Goal: Task Accomplishment & Management: Manage account settings

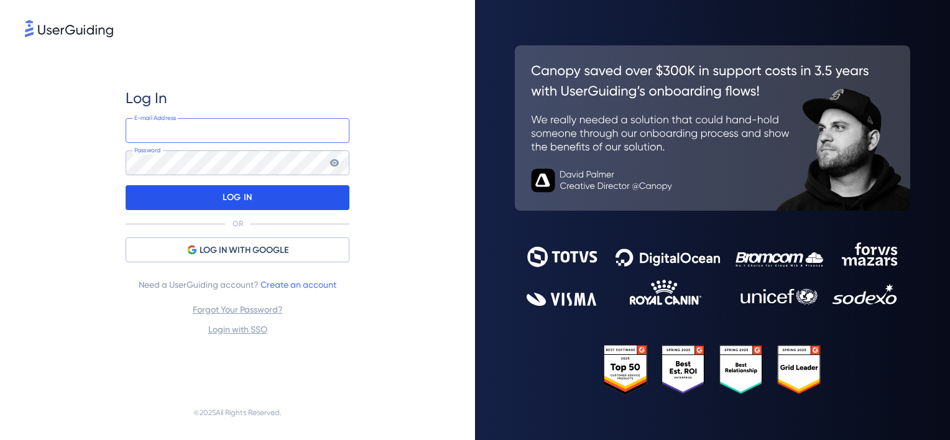
type input "[PERSON_NAME][EMAIL_ADDRESS][DOMAIN_NAME]"
click at [239, 189] on p "LOG IN" at bounding box center [237, 198] width 29 height 20
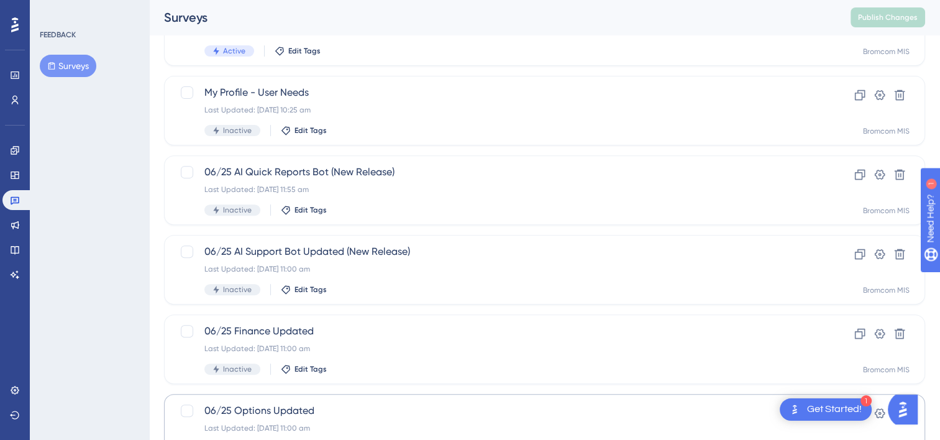
scroll to position [525, 0]
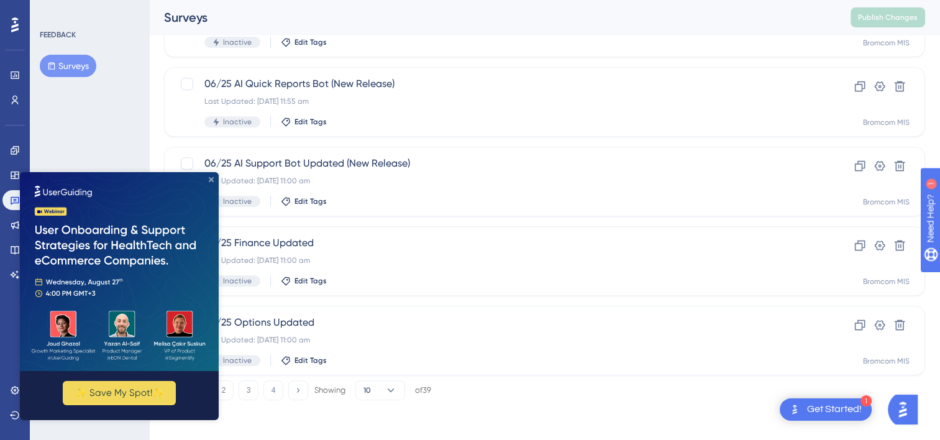
click at [211, 179] on icon "Close Preview" at bounding box center [211, 179] width 5 height 5
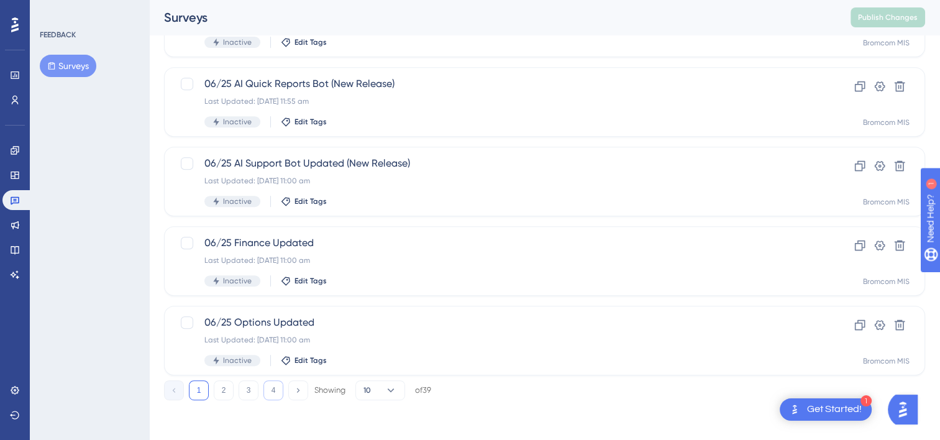
click at [267, 392] on button "4" at bounding box center [274, 390] width 20 height 20
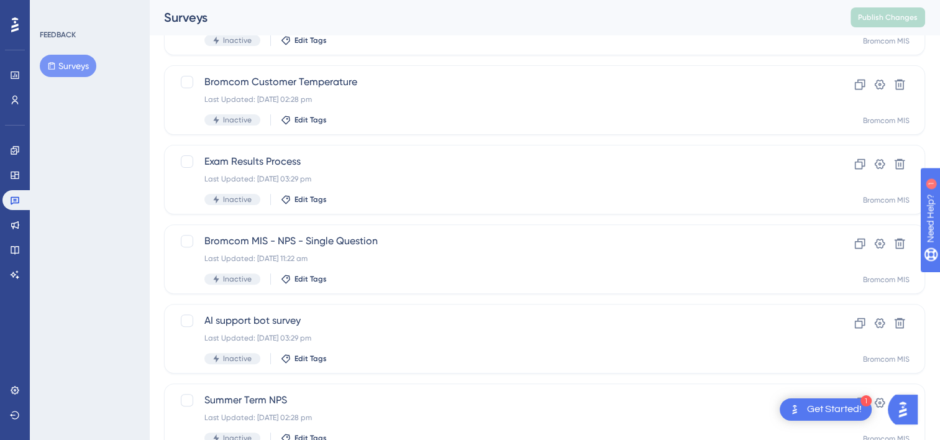
scroll to position [445, 0]
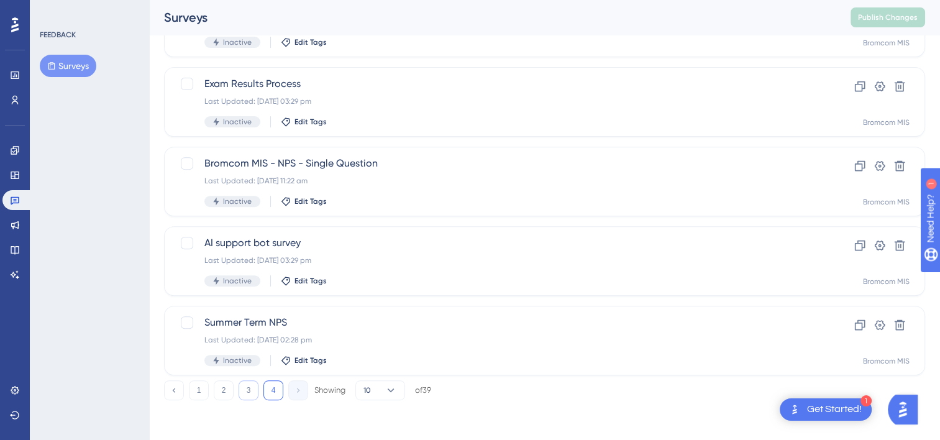
click at [246, 393] on button "3" at bounding box center [249, 390] width 20 height 20
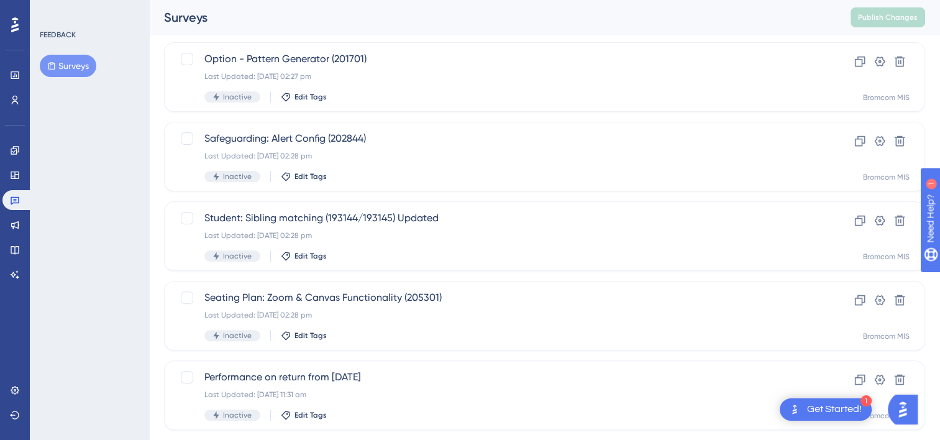
scroll to position [525, 0]
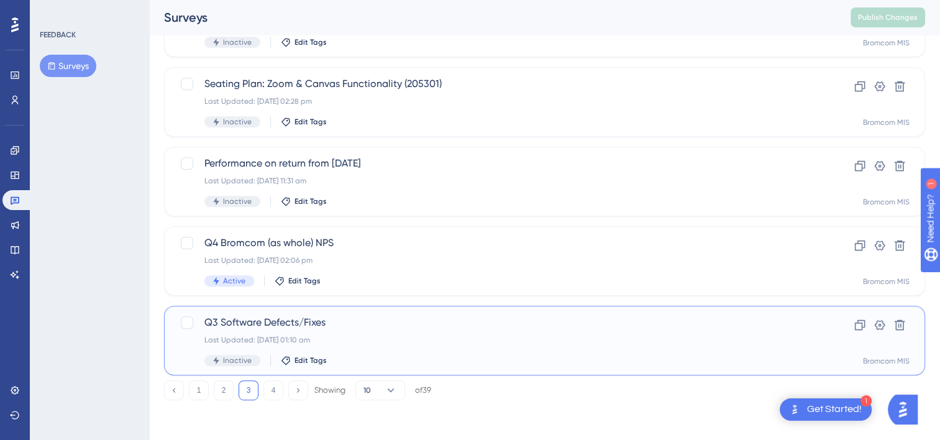
click at [258, 320] on span "Q3 Software Defects/Fixes" at bounding box center [494, 322] width 581 height 15
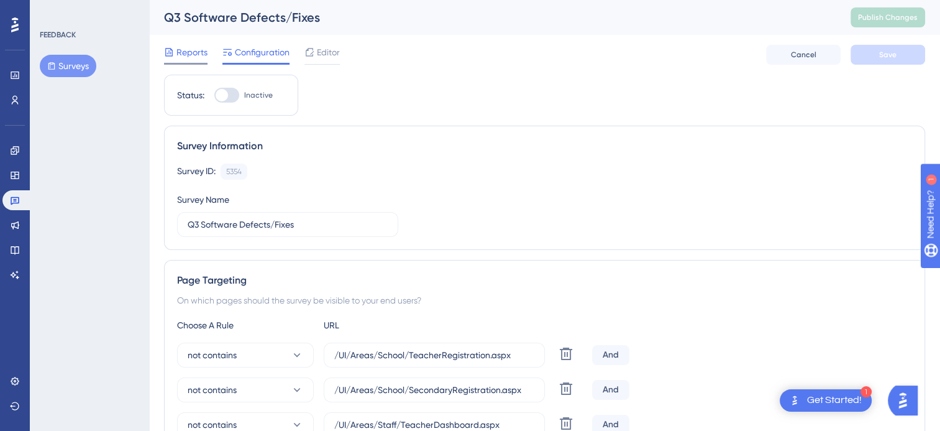
click at [177, 51] on span "Reports" at bounding box center [192, 52] width 31 height 15
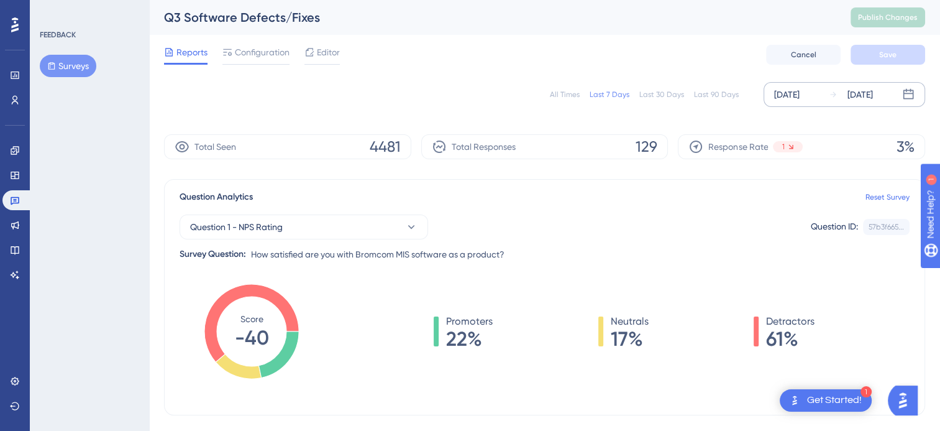
click at [800, 96] on div "[DATE]" at bounding box center [786, 94] width 25 height 15
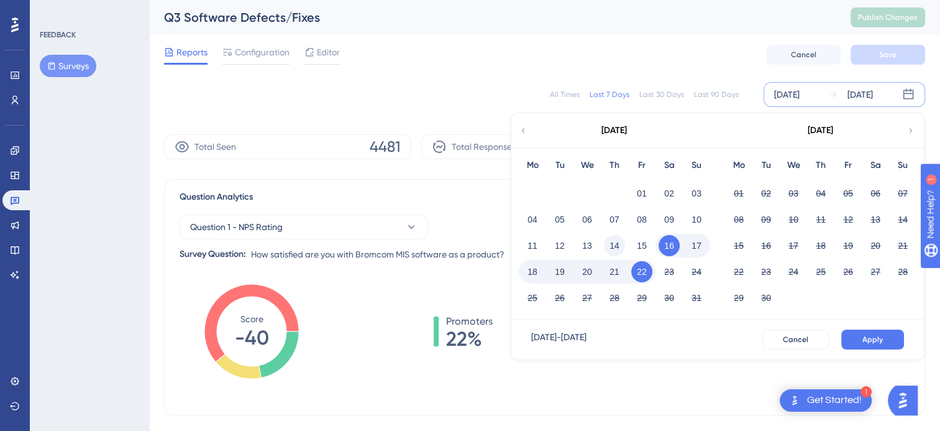
click at [617, 246] on button "14" at bounding box center [614, 245] width 21 height 21
click at [615, 272] on button "21" at bounding box center [614, 271] width 21 height 21
click at [870, 328] on div "[DATE] - [DATE] Cancel Apply" at bounding box center [718, 339] width 413 height 40
click at [858, 349] on div "[DATE] - [DATE] Cancel Apply" at bounding box center [718, 339] width 413 height 40
click at [868, 338] on span "Apply" at bounding box center [873, 339] width 21 height 10
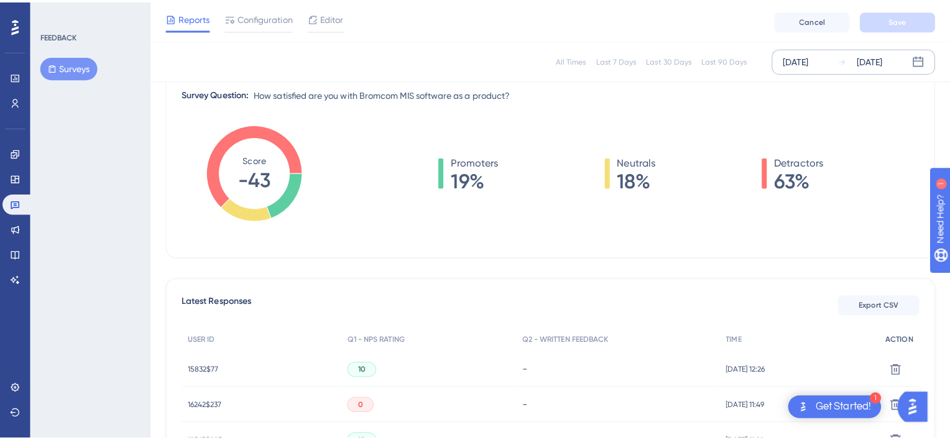
scroll to position [186, 0]
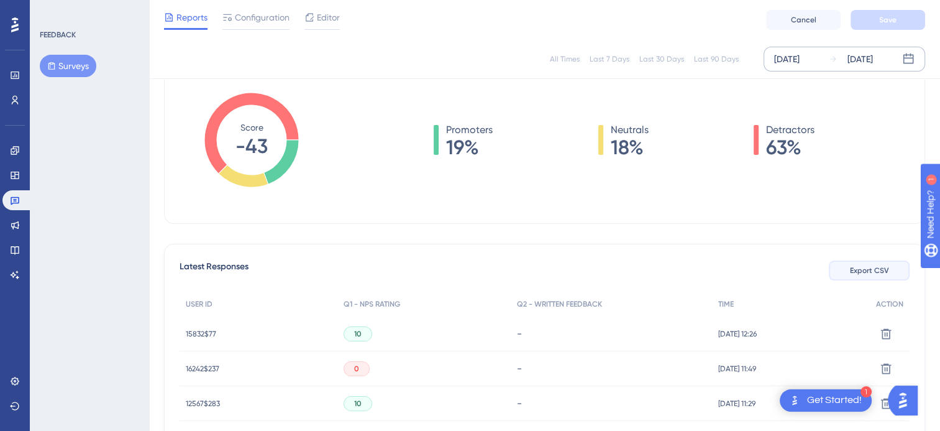
click at [873, 267] on span "Export CSV" at bounding box center [869, 270] width 39 height 10
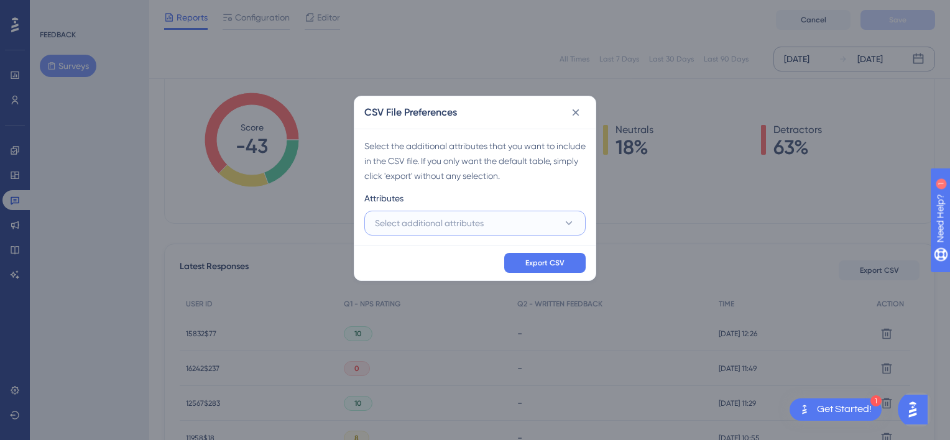
click at [485, 227] on button "Select additional attributes" at bounding box center [474, 223] width 221 height 25
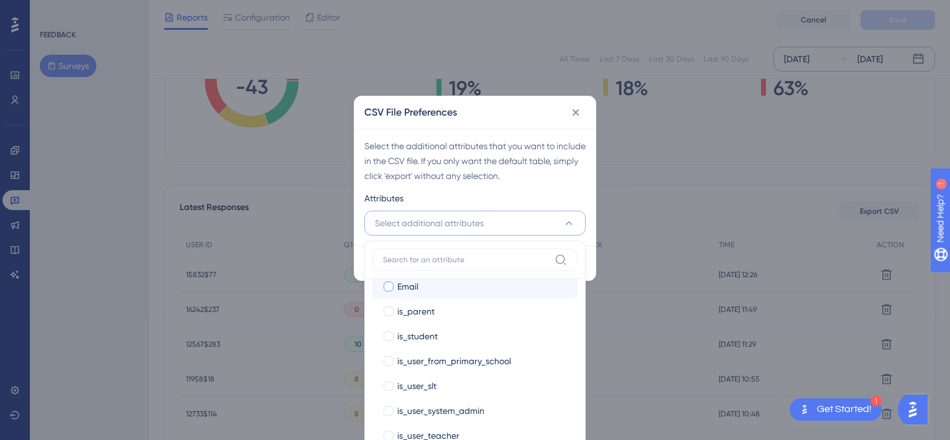
click at [425, 288] on div "Email" at bounding box center [482, 286] width 170 height 15
checkbox input "true"
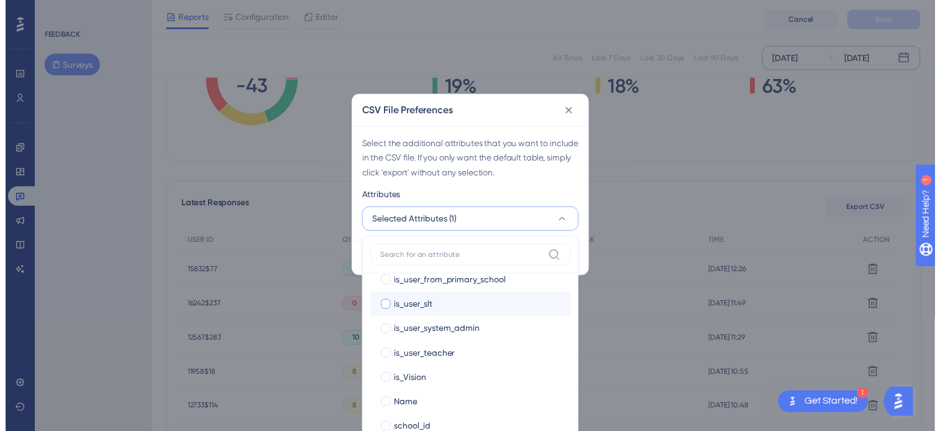
scroll to position [308, 0]
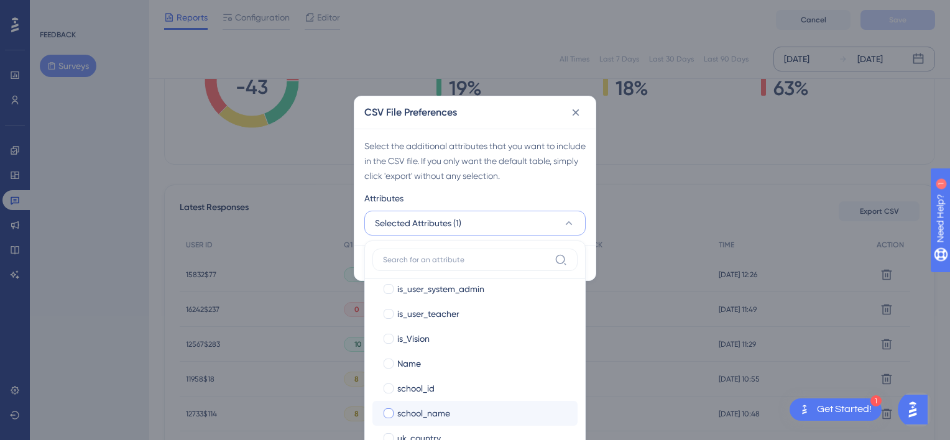
click at [448, 411] on span "school_name" at bounding box center [423, 413] width 53 height 15
checkbox input "true"
click at [535, 226] on button "Selected Attributes (2)" at bounding box center [474, 223] width 221 height 25
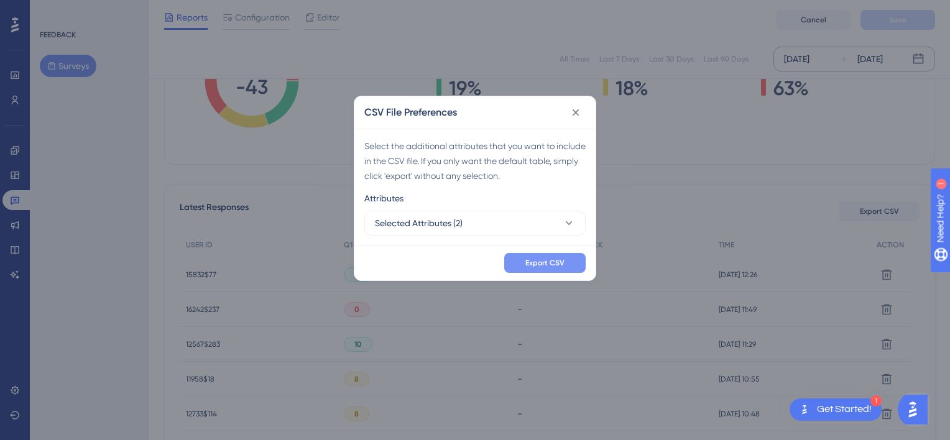
click at [528, 267] on span "Export CSV" at bounding box center [544, 263] width 39 height 10
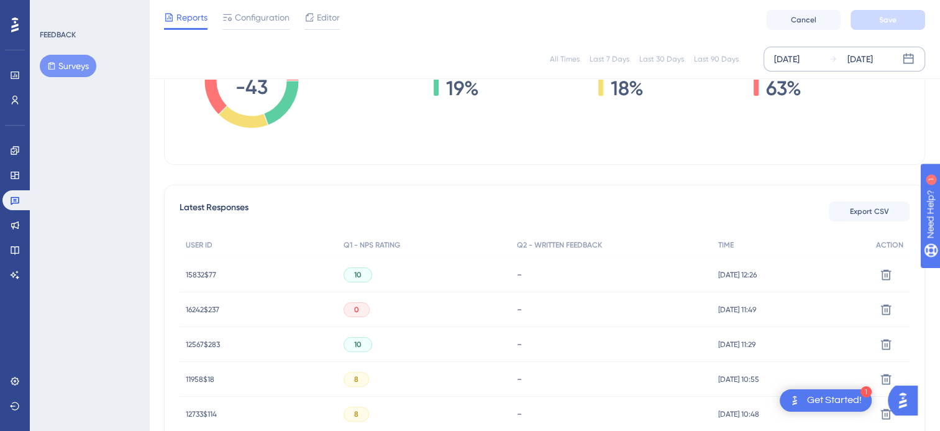
click at [556, 137] on div "Promoters 19% Neutrals 18% Detractors 63%" at bounding box center [624, 93] width 571 height 124
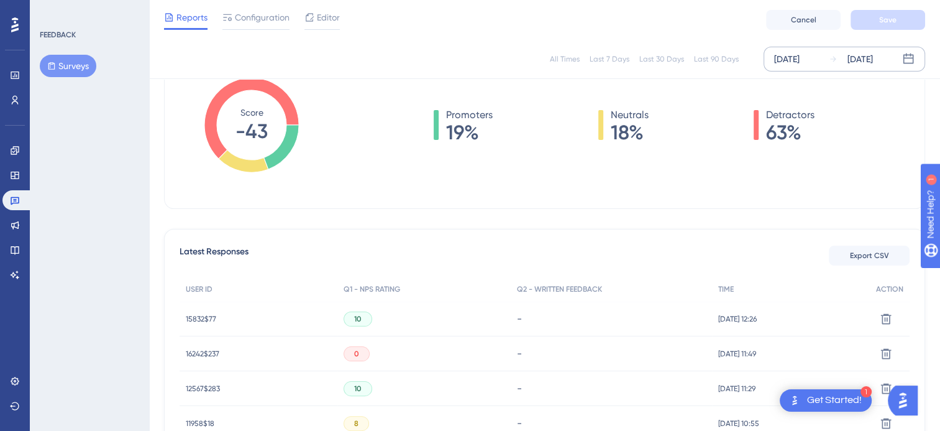
scroll to position [121, 0]
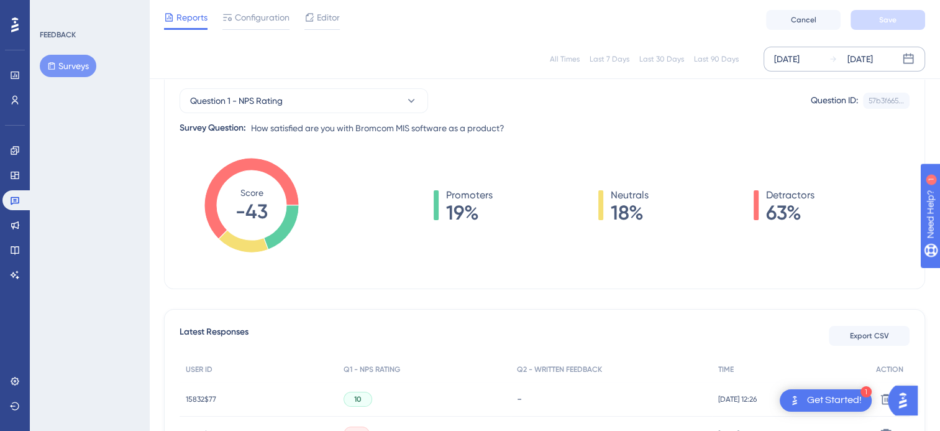
click at [569, 62] on div "All Times" at bounding box center [565, 59] width 30 height 10
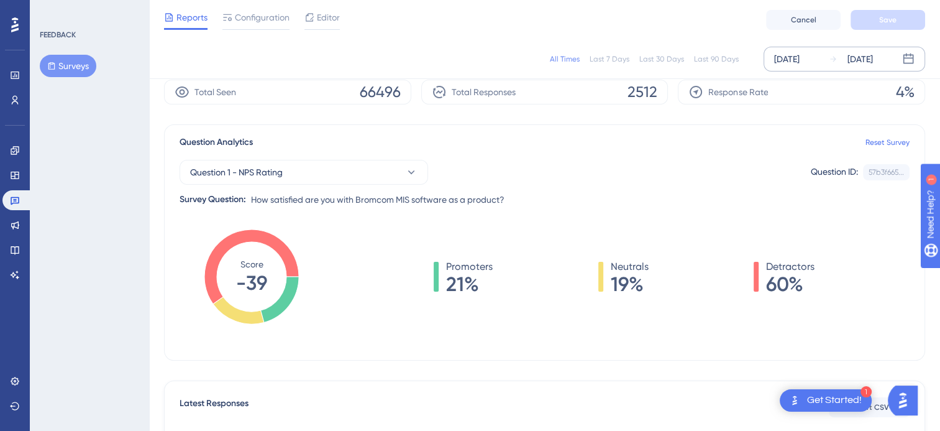
scroll to position [0, 0]
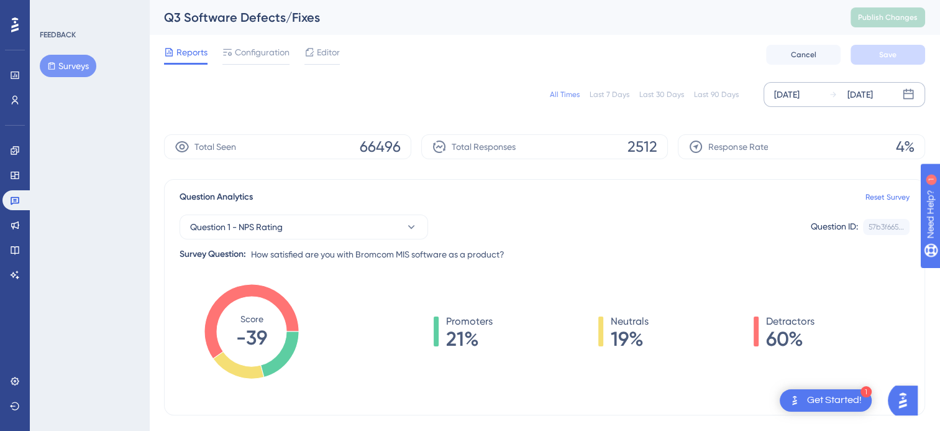
click at [599, 96] on div "Last 7 Days" at bounding box center [610, 95] width 40 height 10
click at [800, 100] on div "[DATE]" at bounding box center [786, 94] width 25 height 15
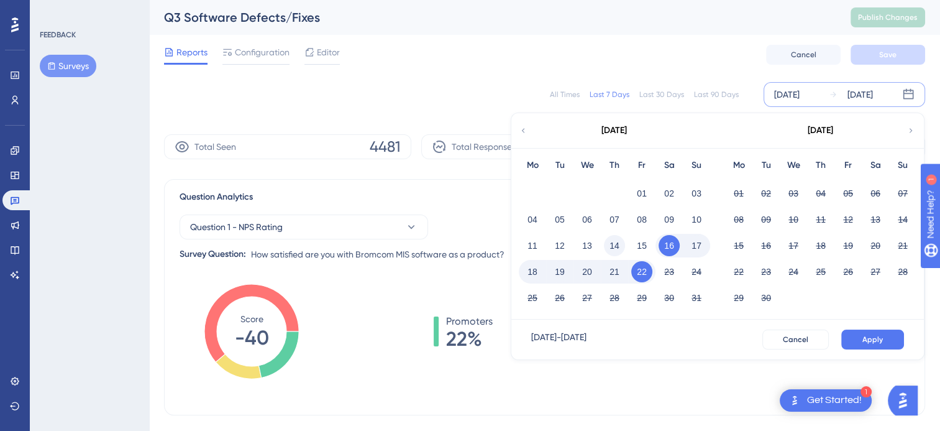
click at [619, 242] on button "14" at bounding box center [614, 245] width 21 height 21
click at [865, 97] on div "[DATE]" at bounding box center [860, 94] width 25 height 15
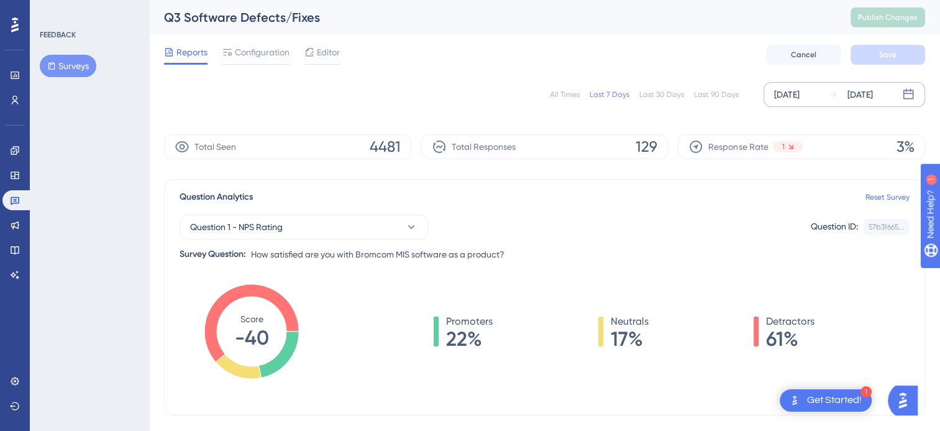
click at [848, 93] on div "[DATE]" at bounding box center [860, 94] width 25 height 15
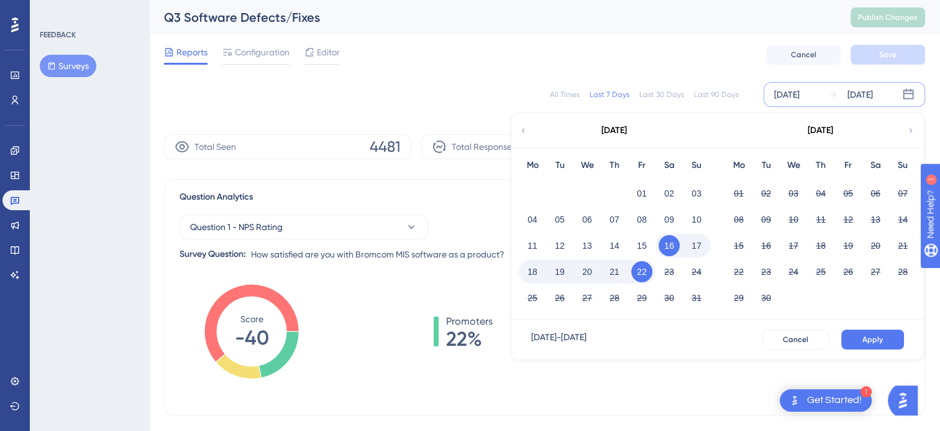
click at [613, 277] on button "21" at bounding box center [614, 271] width 21 height 21
click at [800, 96] on div "[DATE]" at bounding box center [786, 94] width 25 height 15
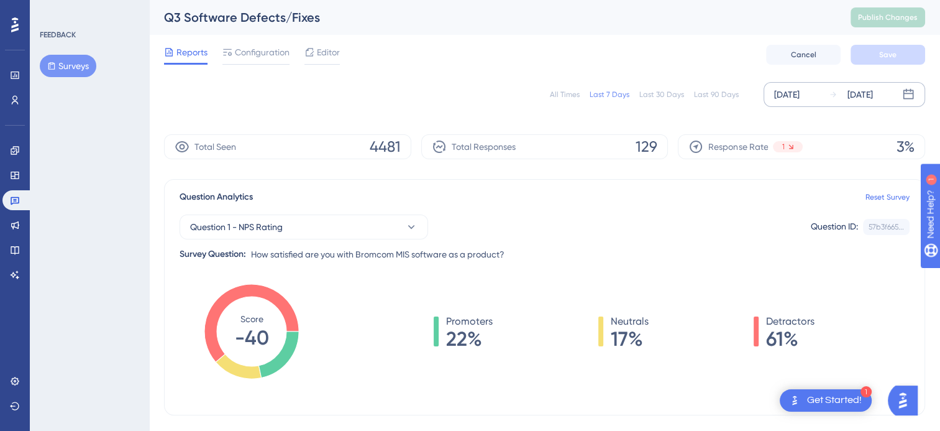
click at [800, 95] on div "[DATE]" at bounding box center [786, 94] width 25 height 15
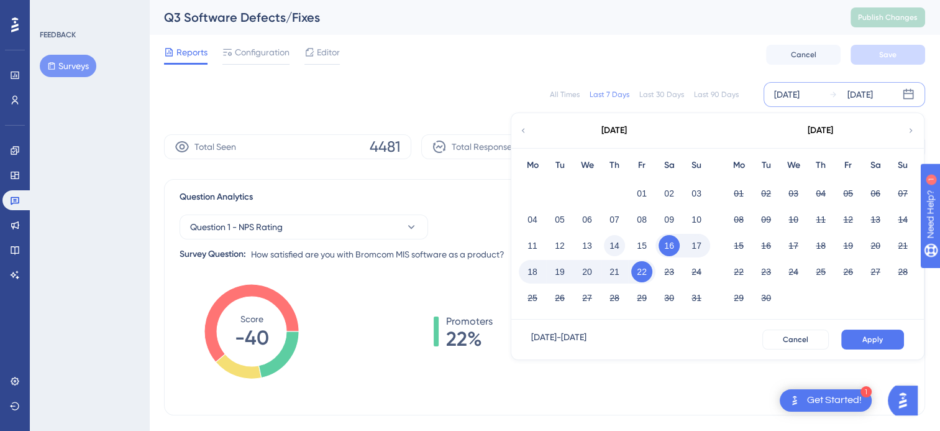
click at [622, 244] on button "14" at bounding box center [614, 245] width 21 height 21
click at [617, 272] on button "21" at bounding box center [614, 271] width 21 height 21
click at [866, 333] on button "Apply" at bounding box center [873, 339] width 63 height 20
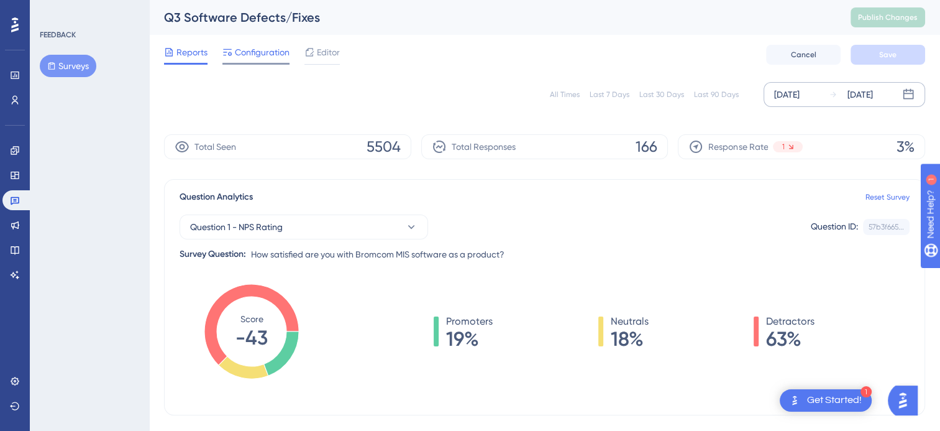
click at [247, 48] on span "Configuration" at bounding box center [262, 52] width 55 height 15
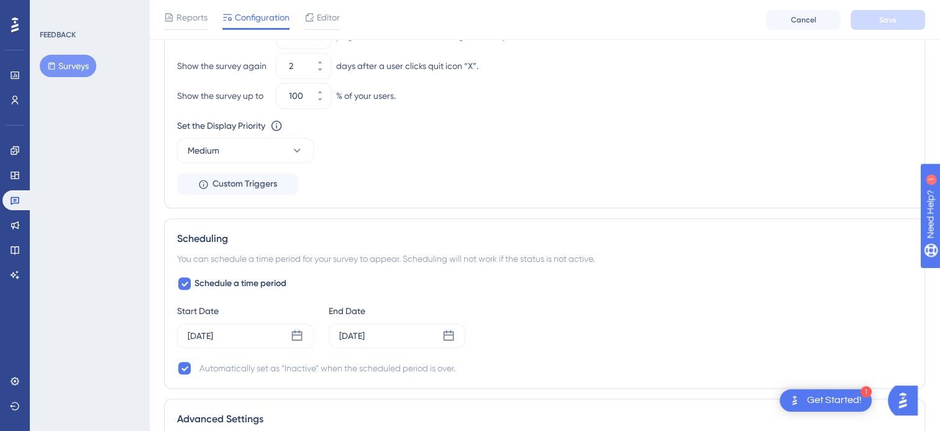
scroll to position [1044, 0]
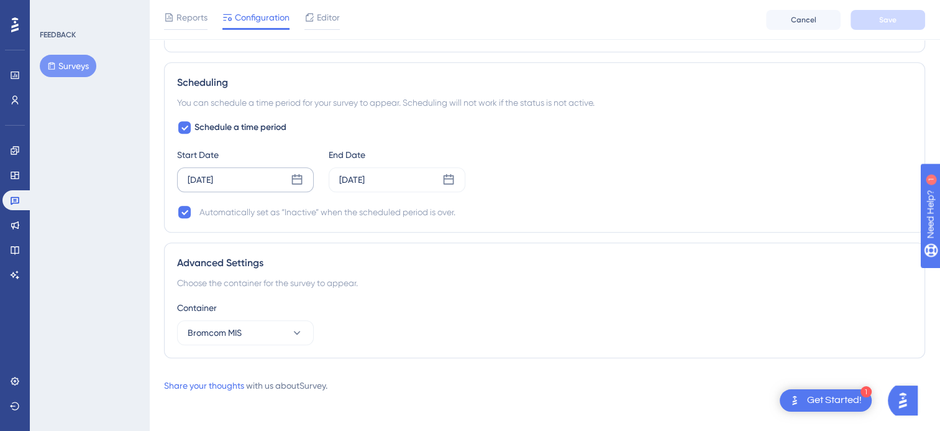
click at [301, 175] on icon at bounding box center [297, 179] width 12 height 12
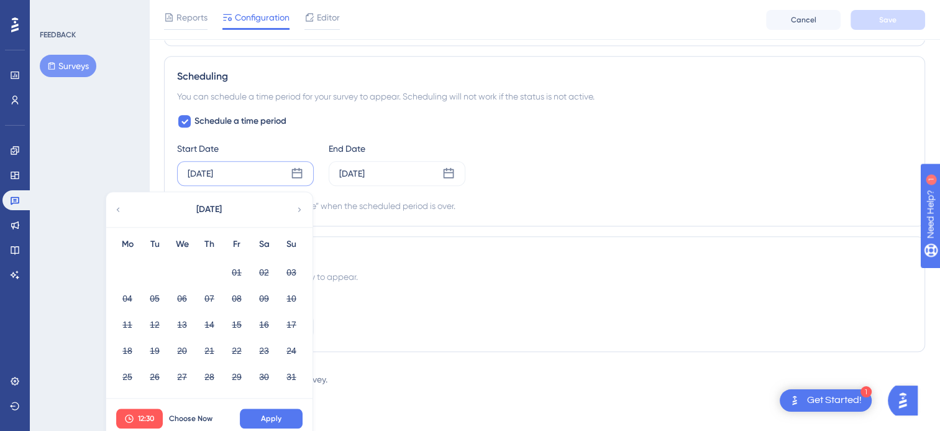
scroll to position [1057, 0]
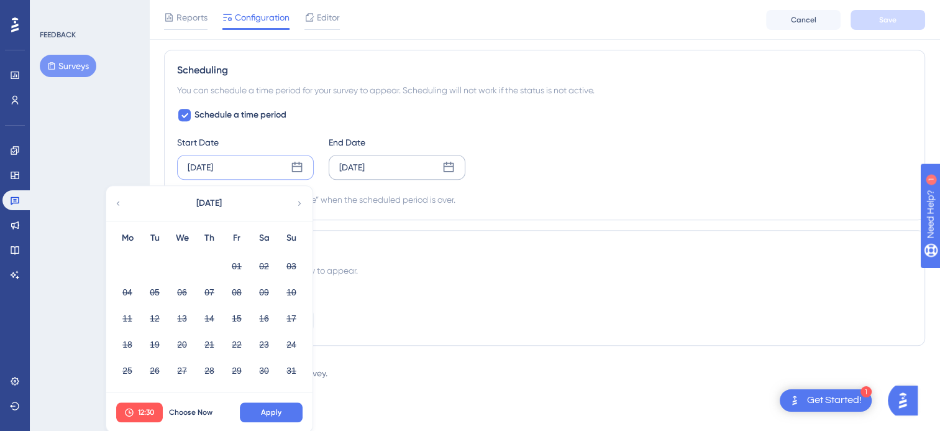
click at [420, 163] on div "[DATE]" at bounding box center [397, 167] width 137 height 25
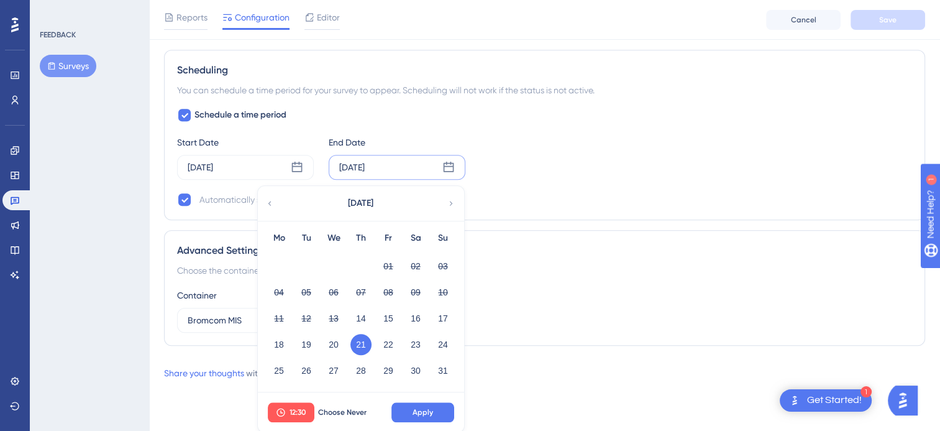
click at [446, 199] on div "[DATE]" at bounding box center [360, 203] width 205 height 35
click at [450, 194] on div "[DATE]" at bounding box center [360, 203] width 205 height 35
click at [450, 201] on icon at bounding box center [451, 203] width 9 height 11
click at [359, 319] on button "18" at bounding box center [361, 318] width 21 height 21
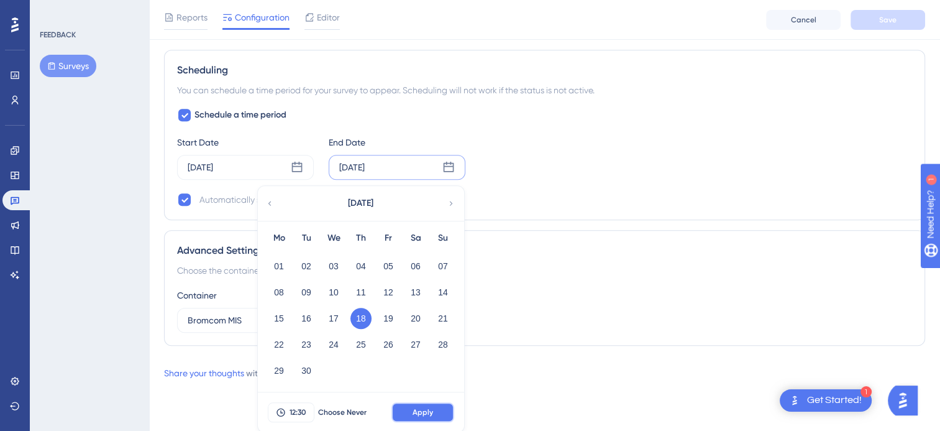
click at [426, 416] on button "Apply" at bounding box center [423, 412] width 63 height 20
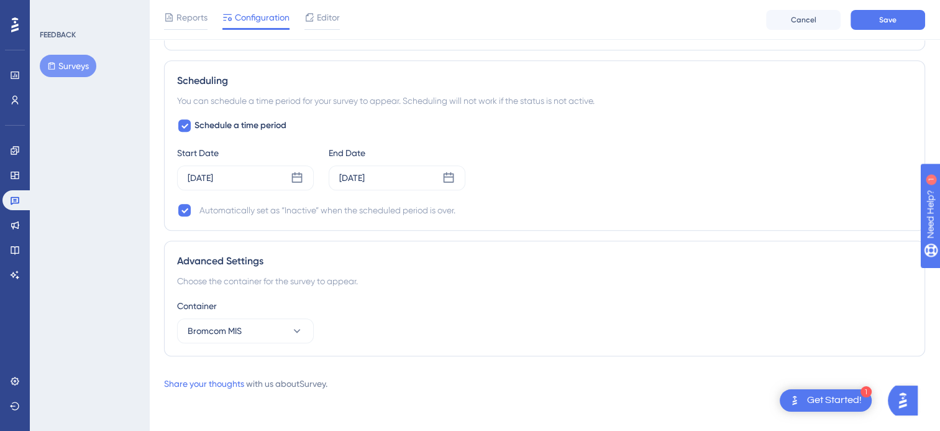
scroll to position [1044, 0]
click at [304, 179] on div "[DATE]" at bounding box center [245, 179] width 137 height 25
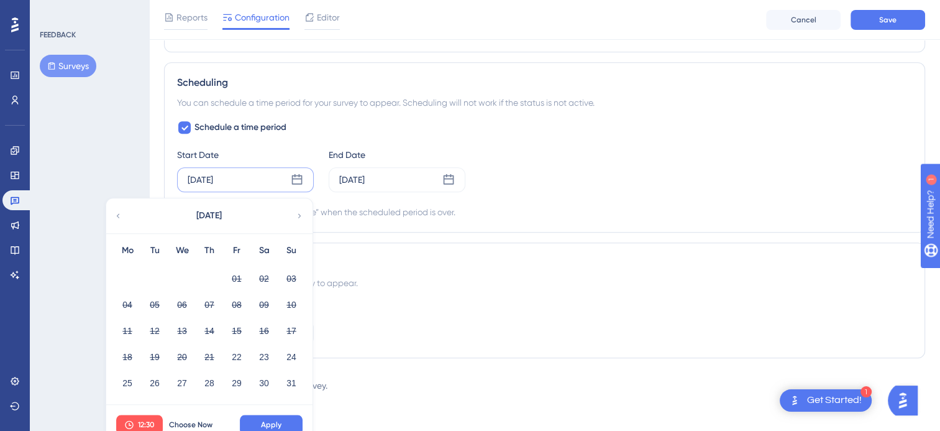
click at [301, 210] on icon at bounding box center [299, 215] width 9 height 11
click at [211, 300] on button "11" at bounding box center [209, 304] width 21 height 21
click at [264, 420] on span "Apply" at bounding box center [271, 425] width 21 height 10
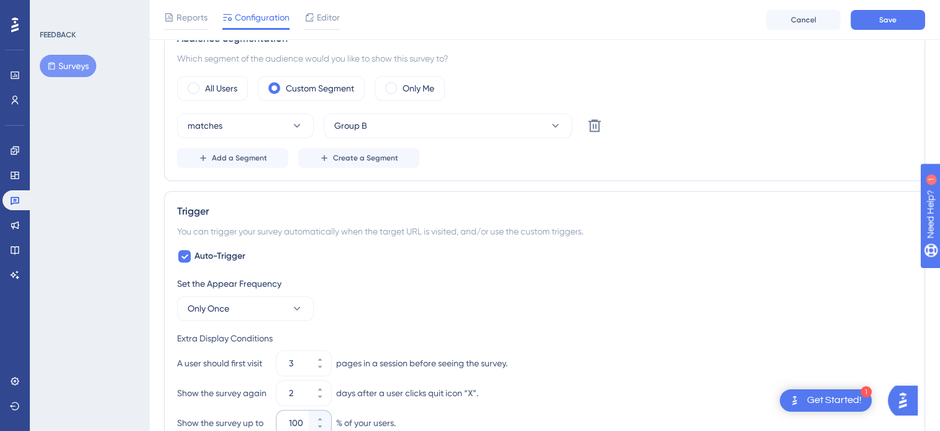
scroll to position [485, 0]
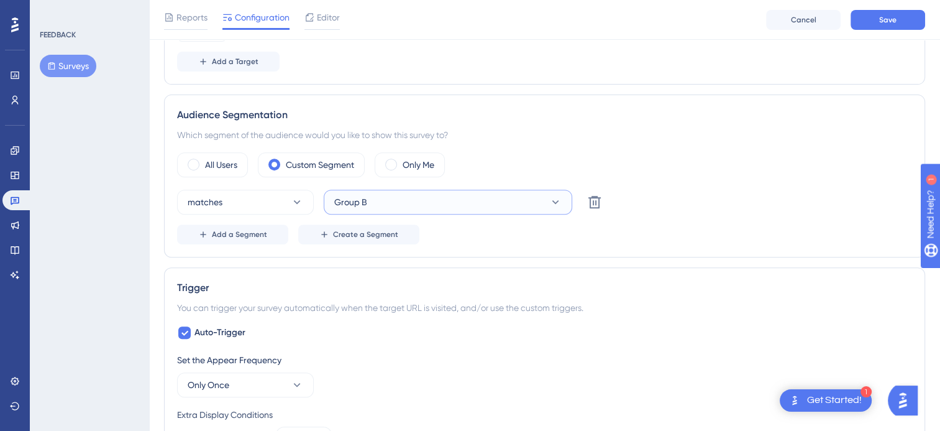
click at [416, 204] on button "Group B" at bounding box center [448, 202] width 249 height 25
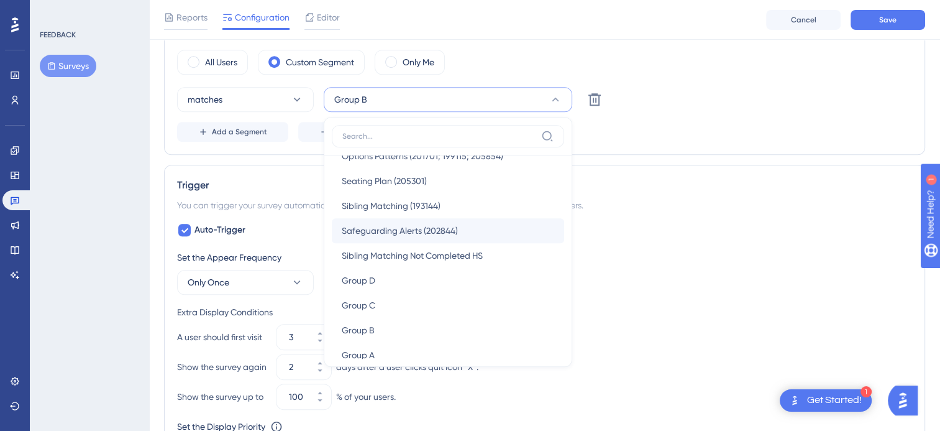
scroll to position [271, 0]
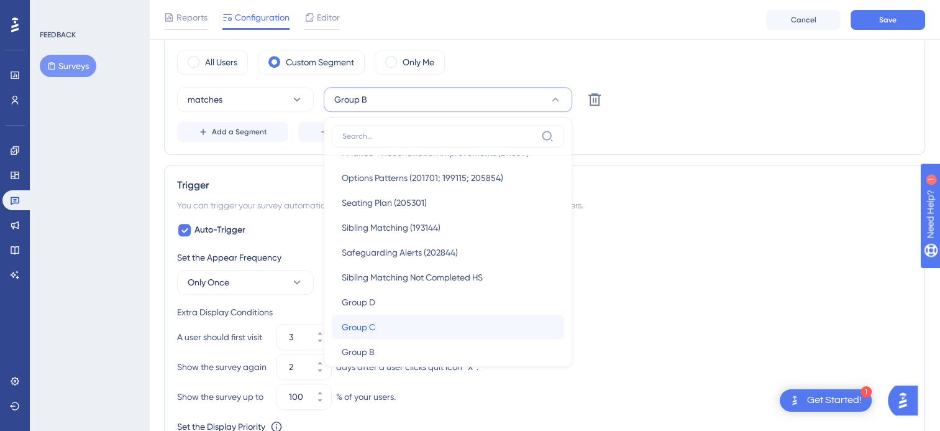
click at [382, 321] on div "Group C Group C" at bounding box center [448, 327] width 213 height 25
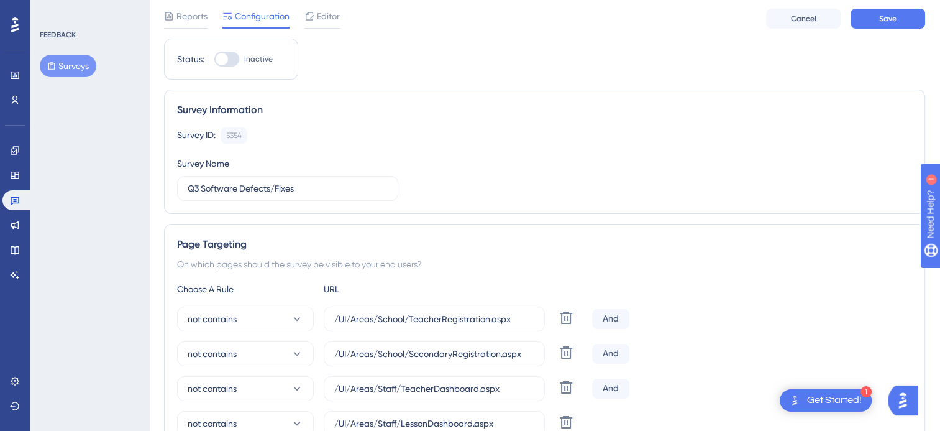
scroll to position [0, 0]
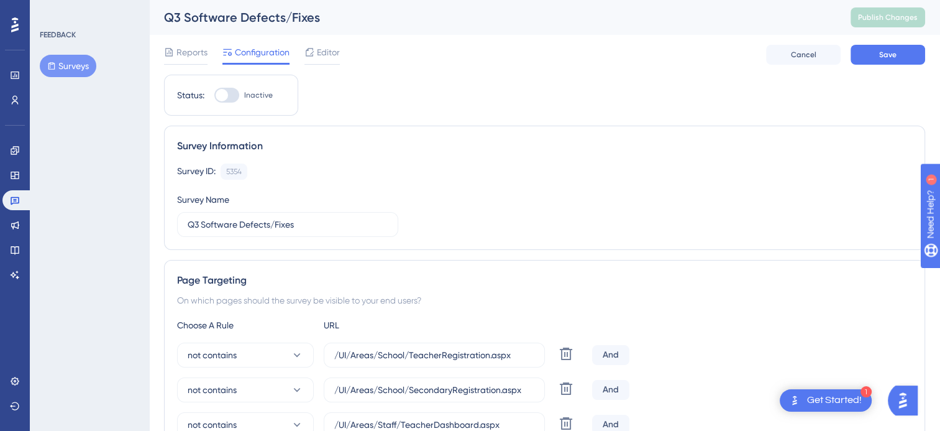
click at [228, 95] on div at bounding box center [226, 95] width 25 height 15
click at [214, 95] on input "Inactive" at bounding box center [214, 95] width 1 height 1
checkbox input "true"
click at [878, 53] on button "Save" at bounding box center [888, 55] width 75 height 20
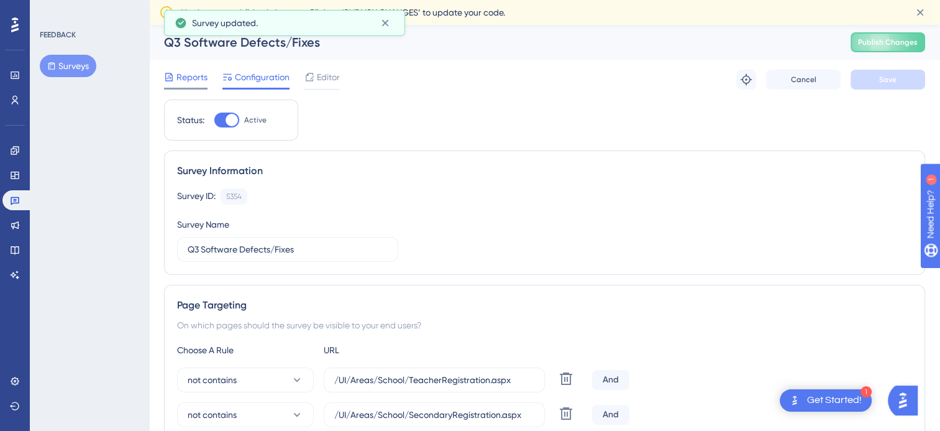
click at [192, 77] on span "Reports" at bounding box center [192, 77] width 31 height 15
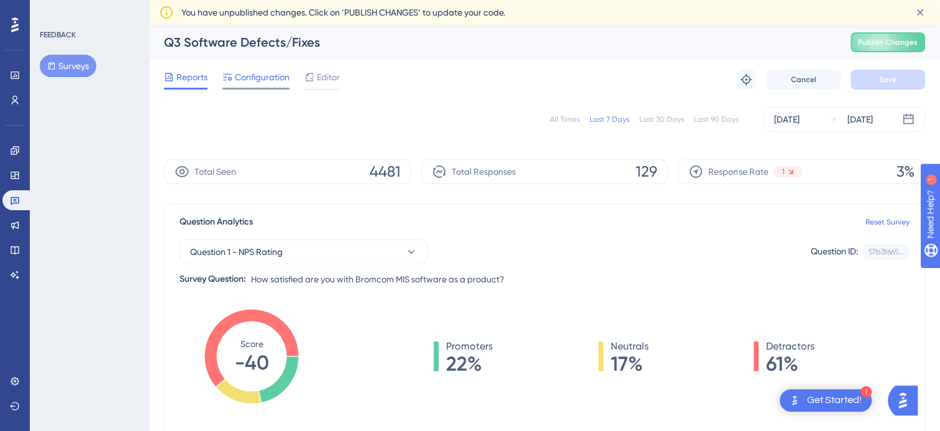
click at [251, 77] on span "Configuration" at bounding box center [262, 77] width 55 height 15
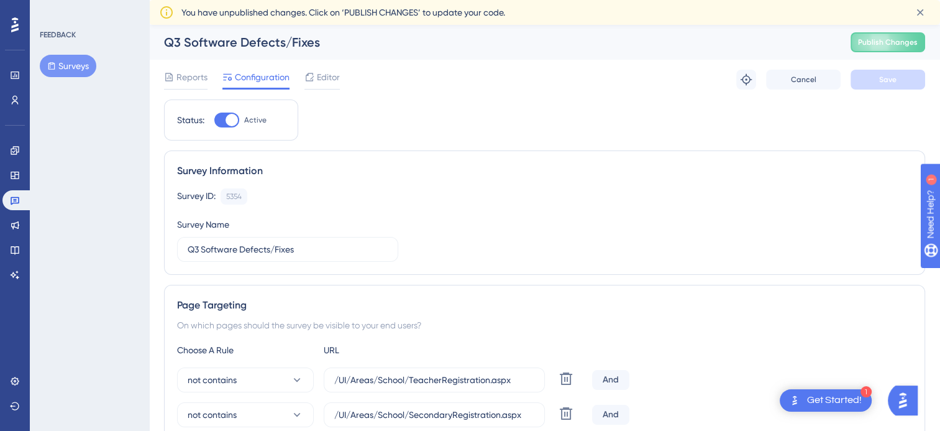
click at [81, 65] on button "Surveys" at bounding box center [68, 66] width 57 height 22
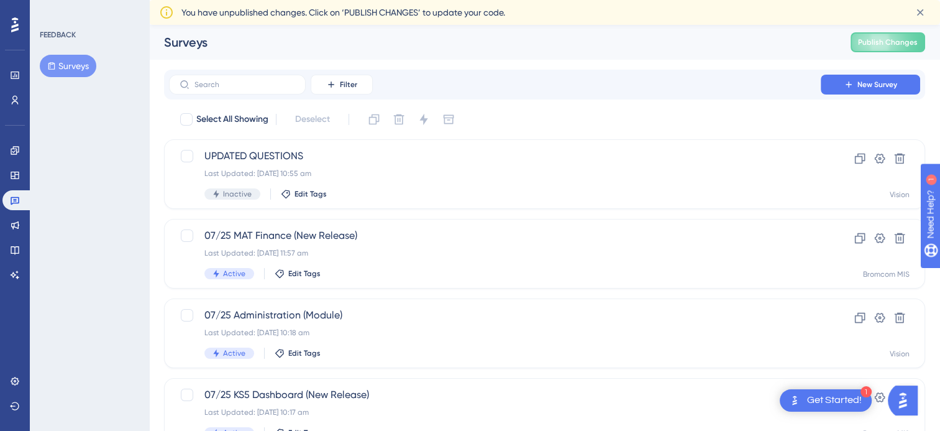
click at [60, 65] on button "Surveys" at bounding box center [68, 66] width 57 height 22
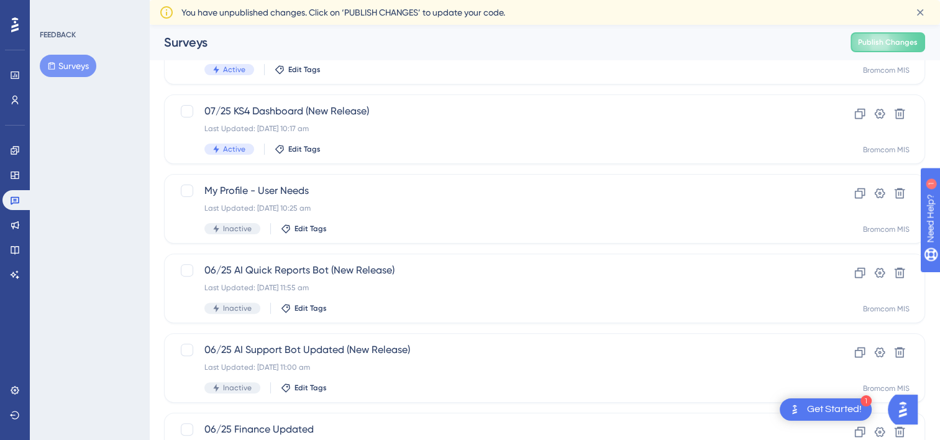
scroll to position [525, 0]
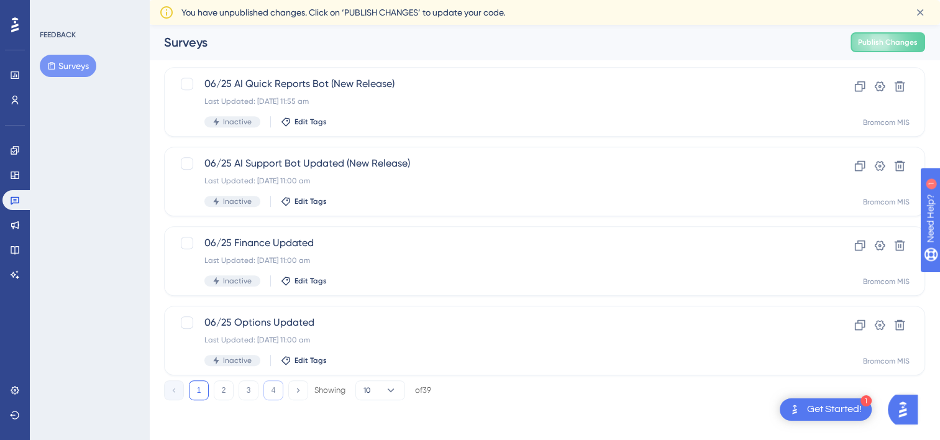
click at [276, 390] on button "4" at bounding box center [274, 390] width 20 height 20
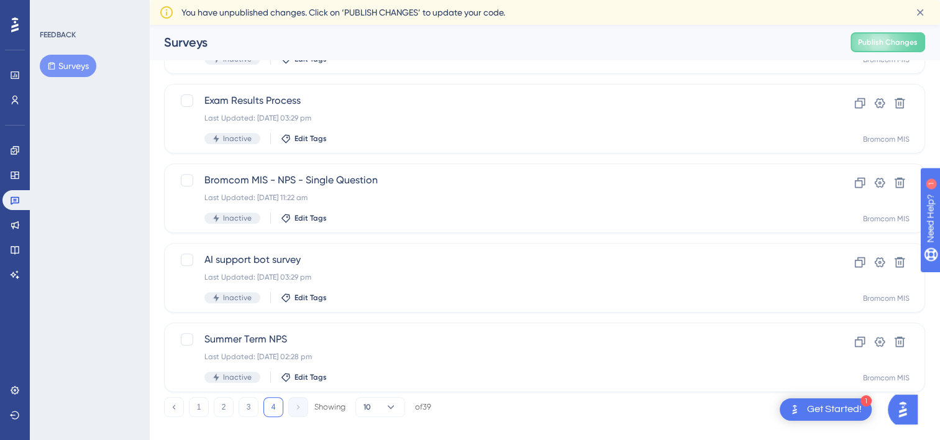
scroll to position [445, 0]
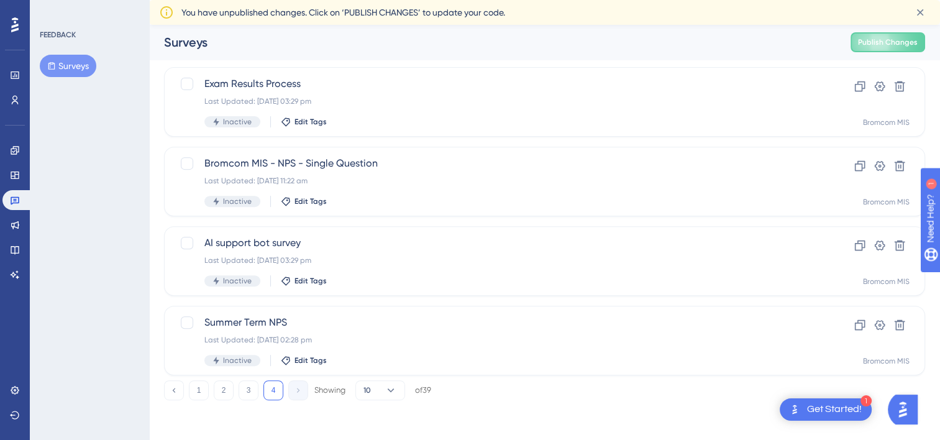
click at [251, 387] on button "3" at bounding box center [249, 390] width 20 height 20
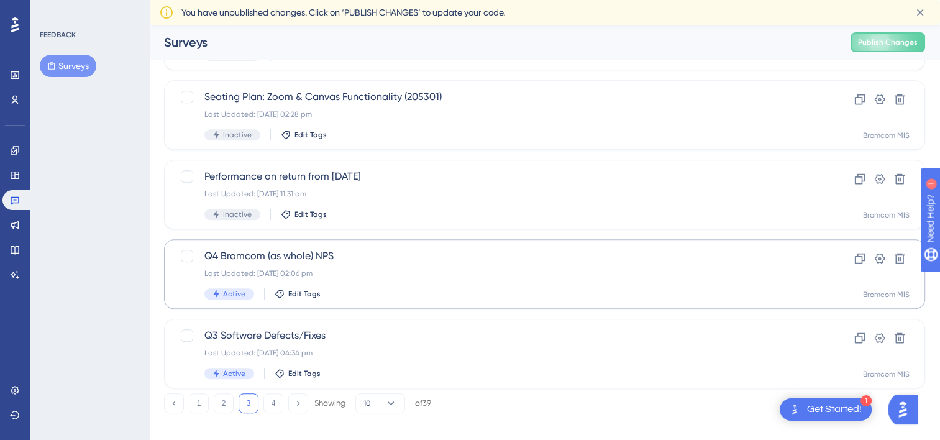
scroll to position [525, 0]
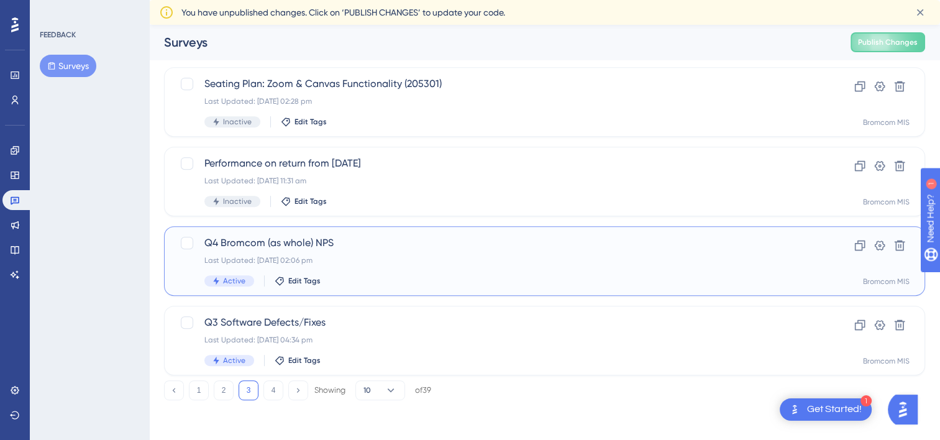
click at [263, 246] on span "Q4 Bromcom (as whole) NPS" at bounding box center [494, 243] width 581 height 15
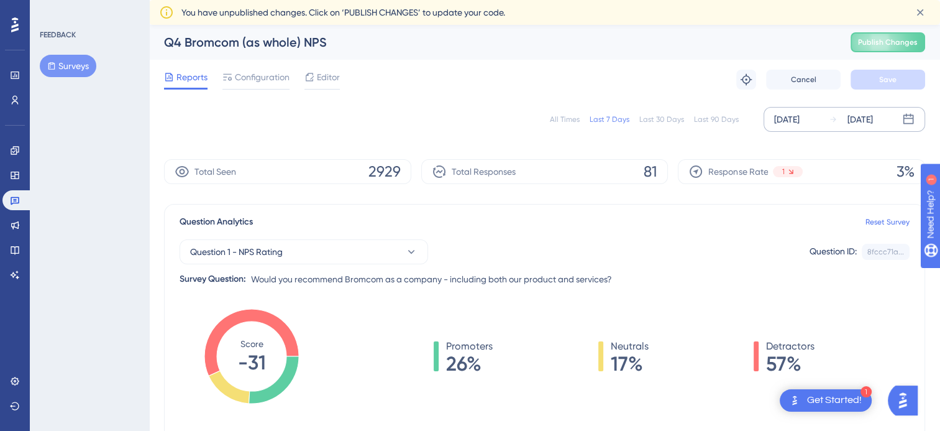
click at [796, 125] on div "[DATE]" at bounding box center [786, 119] width 25 height 15
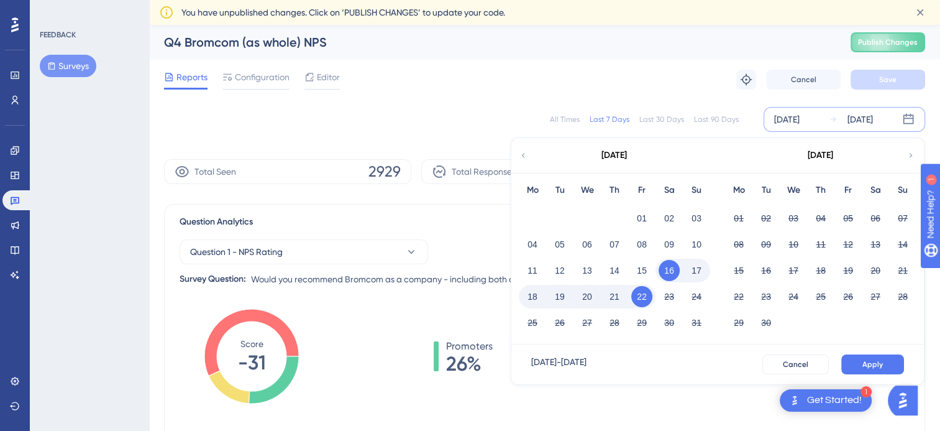
click at [613, 300] on button "21" at bounding box center [614, 296] width 21 height 21
click at [864, 365] on span "Apply" at bounding box center [873, 364] width 21 height 10
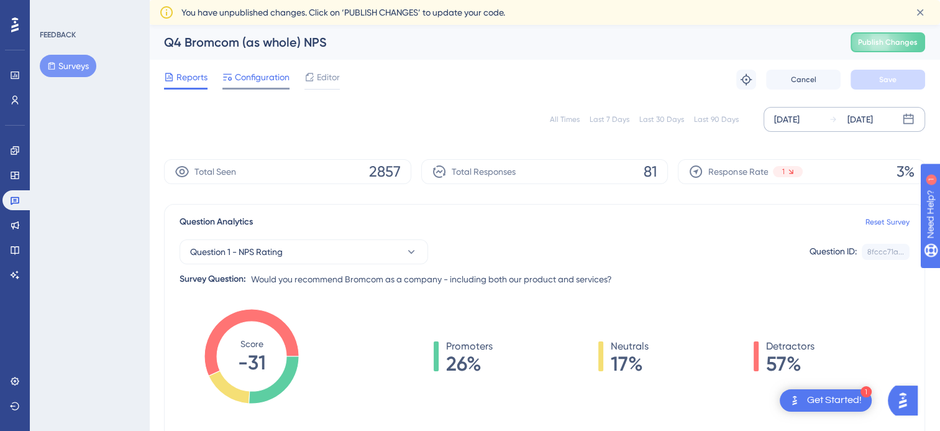
click at [249, 74] on span "Configuration" at bounding box center [262, 77] width 55 height 15
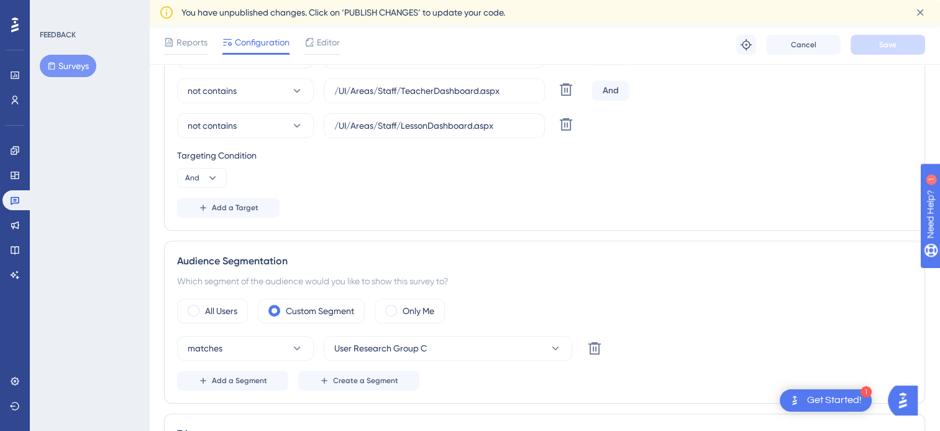
scroll to position [385, 0]
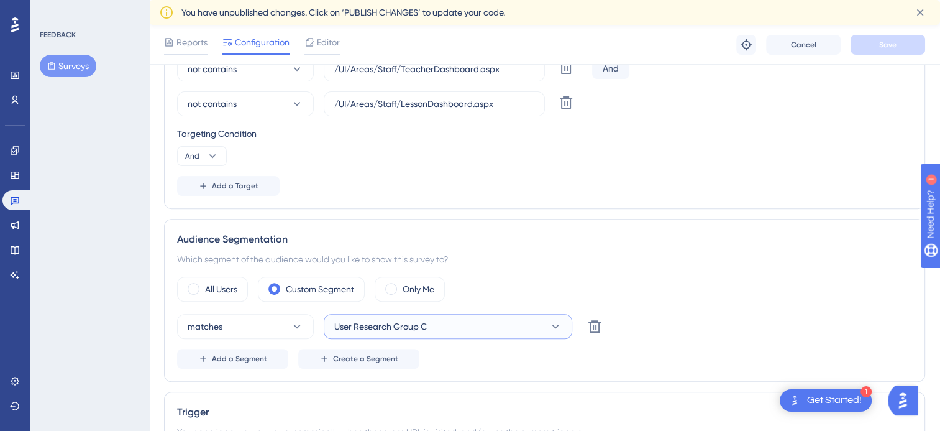
click at [455, 326] on button "User Research Group C" at bounding box center [448, 326] width 249 height 25
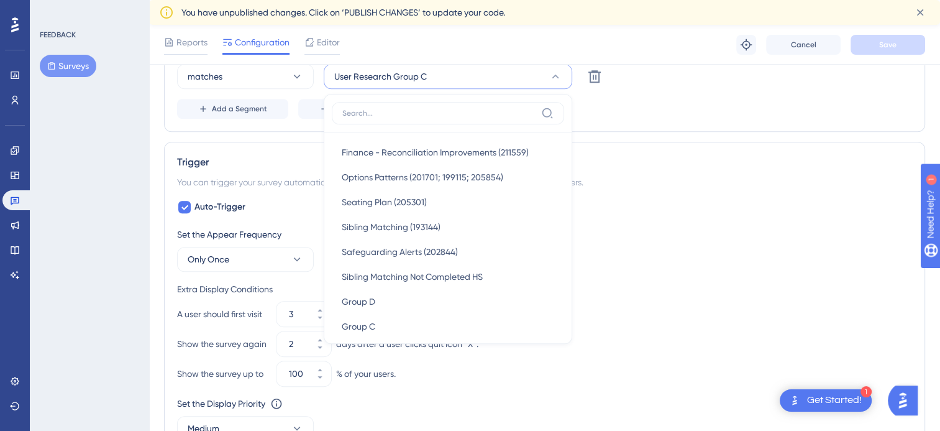
scroll to position [373, 0]
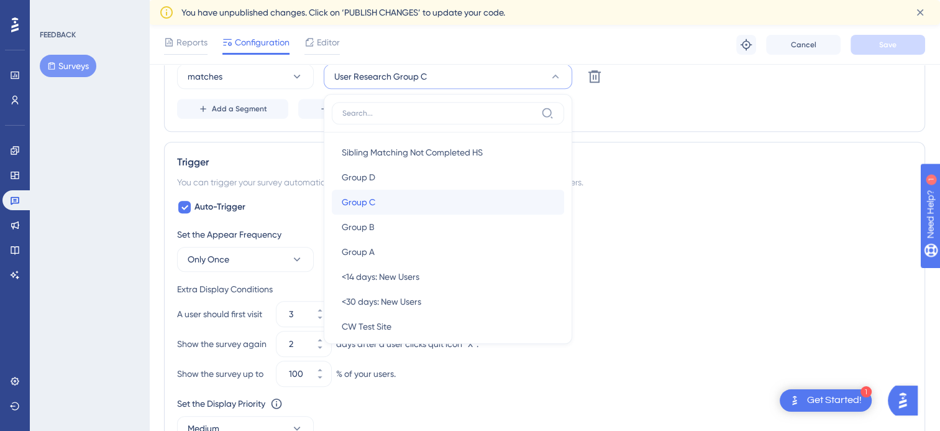
click at [361, 190] on div "Group C Group C" at bounding box center [448, 202] width 213 height 25
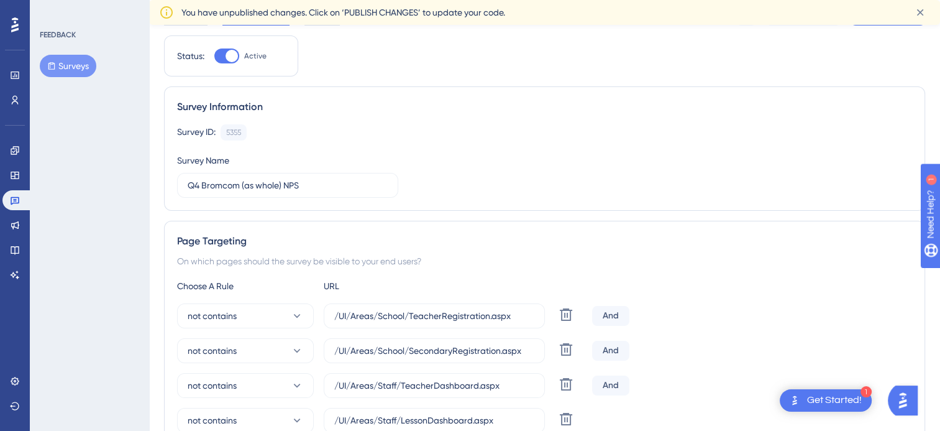
scroll to position [0, 0]
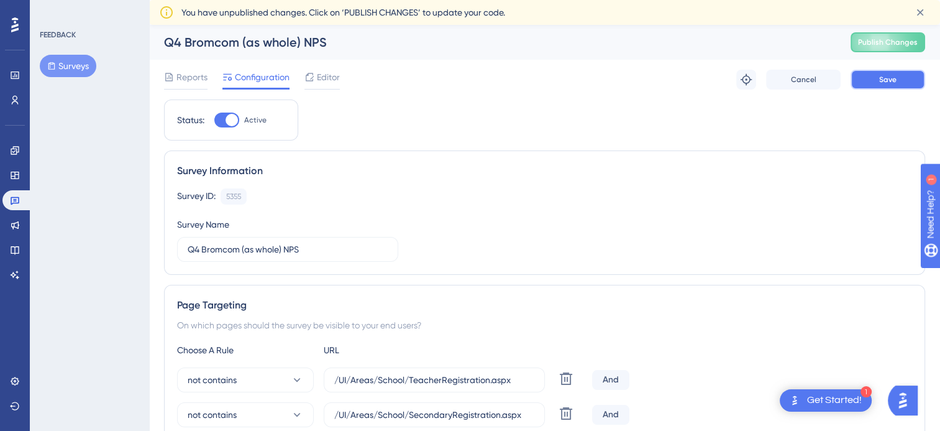
click at [860, 73] on button "Save" at bounding box center [888, 80] width 75 height 20
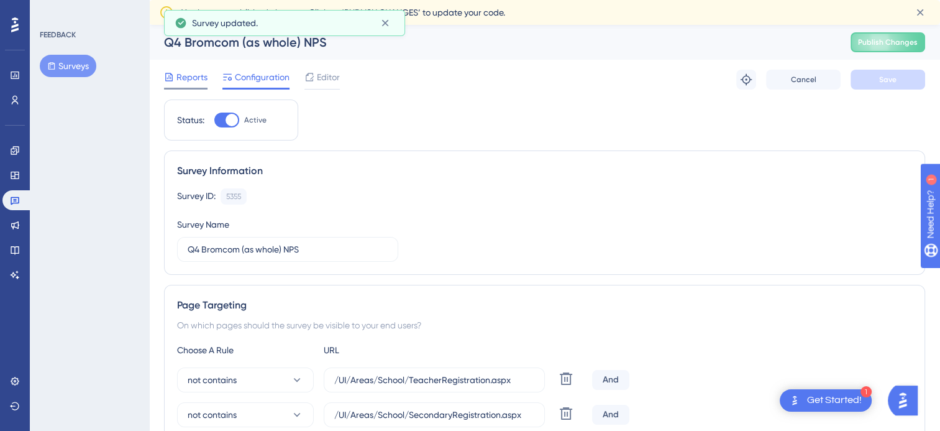
click at [201, 73] on span "Reports" at bounding box center [192, 77] width 31 height 15
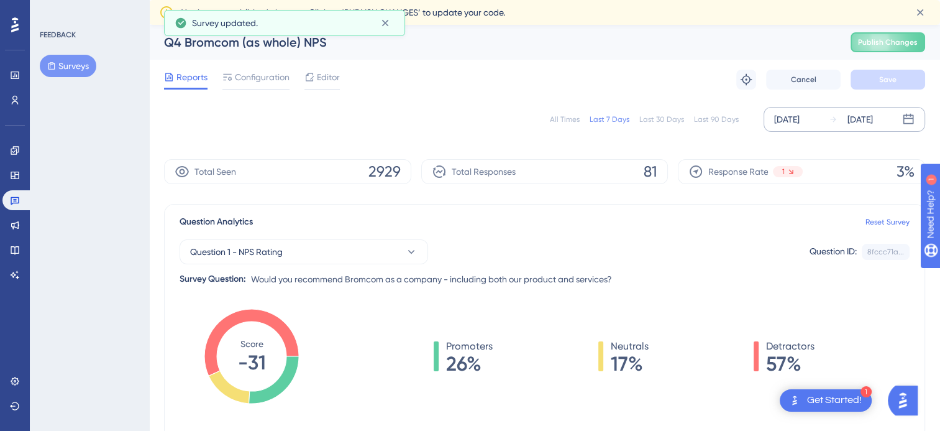
click at [800, 122] on div "[DATE]" at bounding box center [786, 119] width 25 height 15
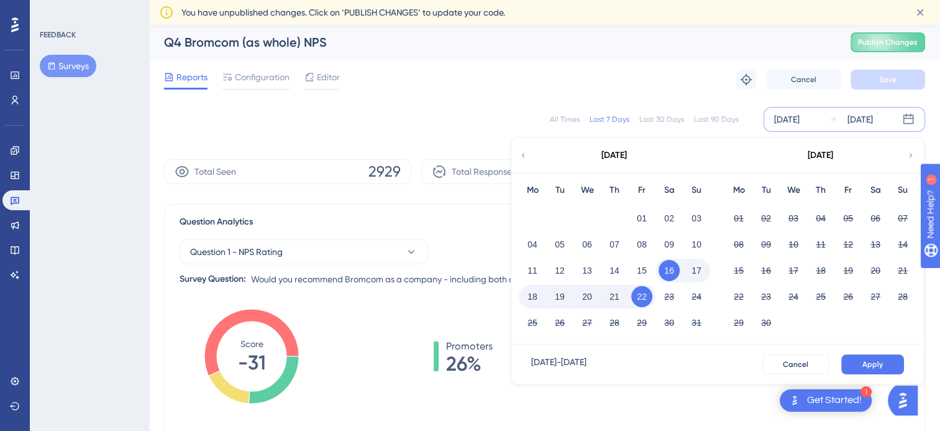
click at [619, 296] on button "21" at bounding box center [614, 296] width 21 height 21
click at [863, 361] on button "Apply" at bounding box center [873, 364] width 63 height 20
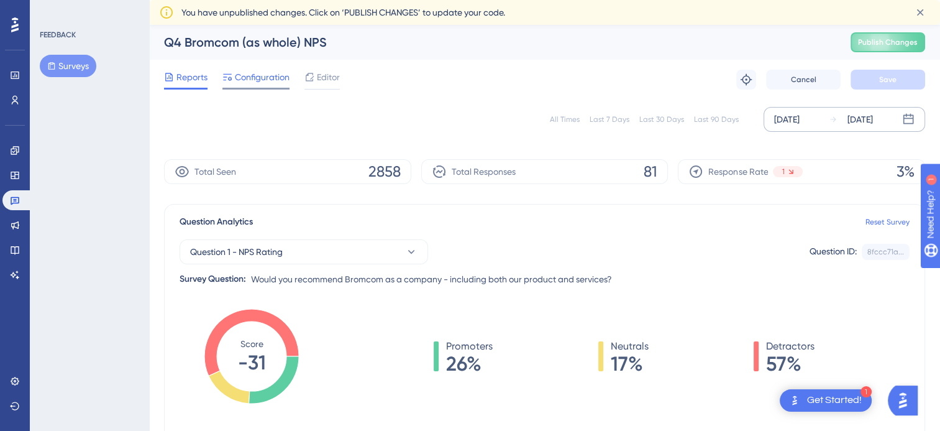
click at [271, 83] on span "Configuration" at bounding box center [262, 77] width 55 height 15
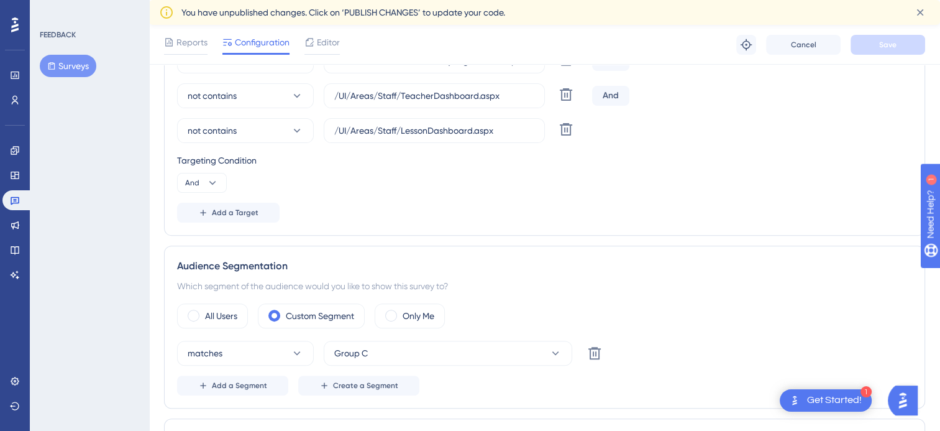
scroll to position [373, 0]
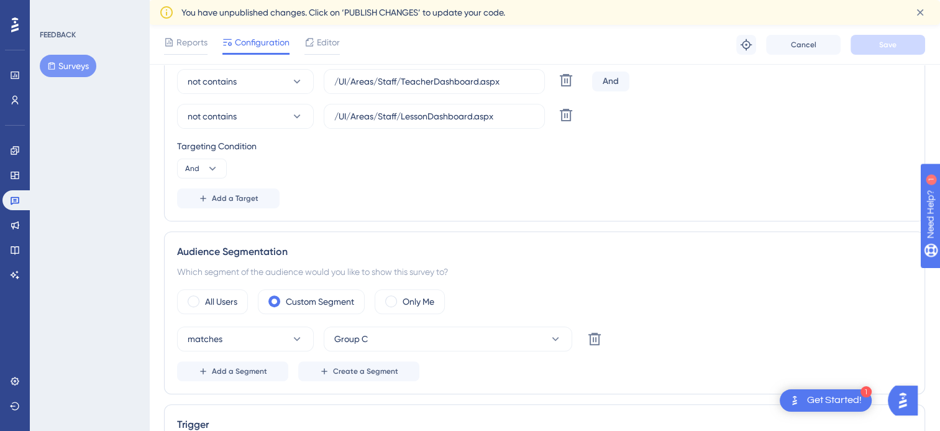
click at [57, 55] on button "Surveys" at bounding box center [68, 66] width 57 height 22
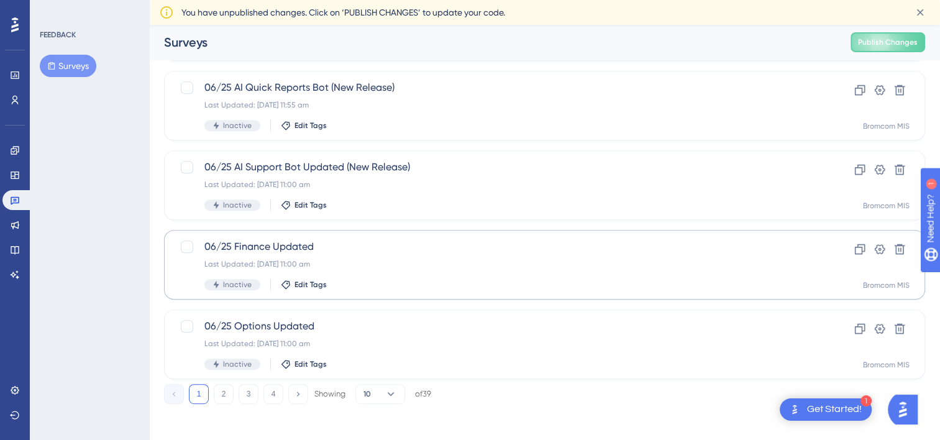
scroll to position [525, 0]
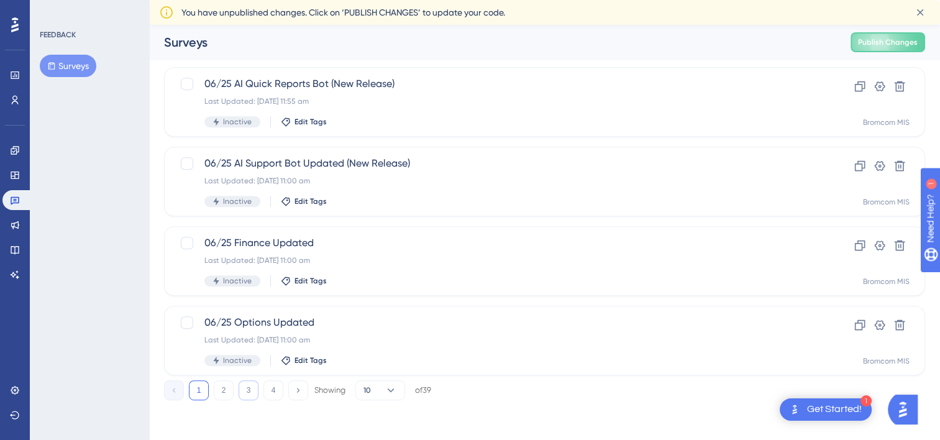
click at [255, 388] on button "3" at bounding box center [249, 390] width 20 height 20
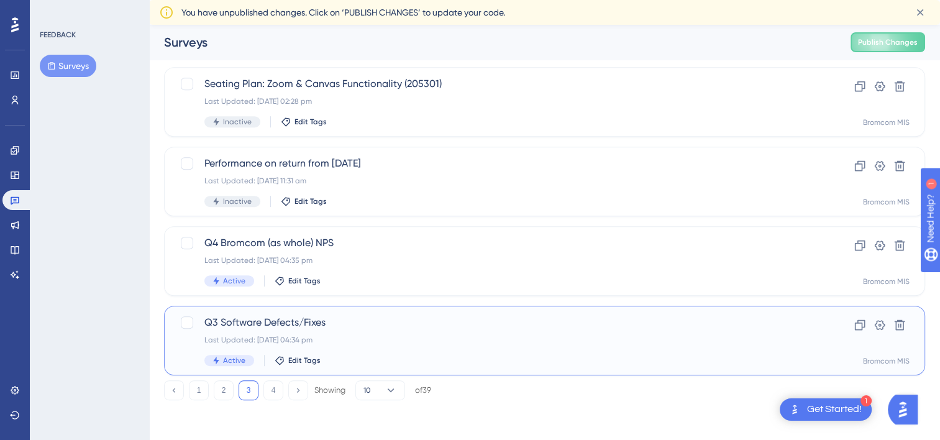
click at [303, 321] on span "Q3 Software Defects/Fixes" at bounding box center [494, 322] width 581 height 15
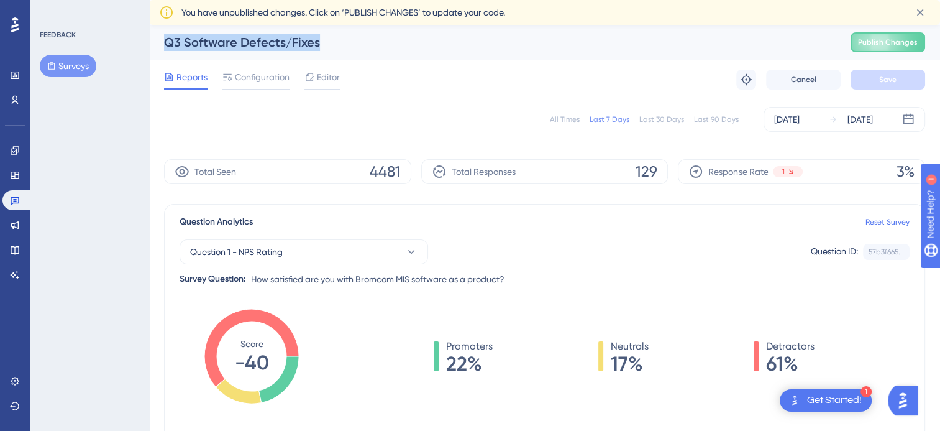
drag, startPoint x: 321, startPoint y: 45, endPoint x: 163, endPoint y: 43, distance: 157.9
click at [163, 43] on div "Q3 Software Defects/Fixes Publish Changes" at bounding box center [544, 42] width 791 height 35
copy div "Q3 Software Defects/Fixes"
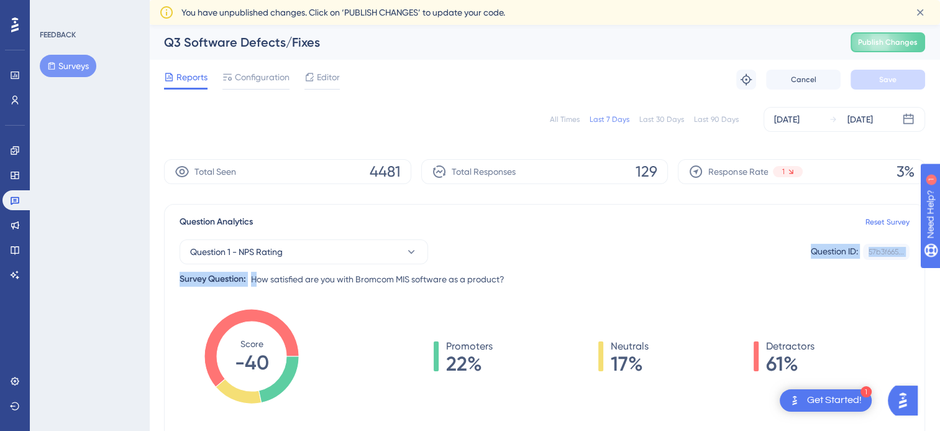
drag, startPoint x: 535, startPoint y: 273, endPoint x: 255, endPoint y: 286, distance: 280.0
click at [255, 286] on div "Question Analytics Reset Survey Question 1 - NPS Rating Question ID: 57b3f665..…" at bounding box center [544, 322] width 761 height 236
click at [554, 282] on div "Question 1 - NPS Rating Question ID: 57b3f665... Copy Survey Question: How sati…" at bounding box center [545, 257] width 730 height 57
drag, startPoint x: 545, startPoint y: 282, endPoint x: 444, endPoint y: 277, distance: 100.8
click at [444, 277] on div "Question 1 - NPS Rating Question ID: 57b3f665... Copy Survey Question: How sati…" at bounding box center [545, 257] width 730 height 57
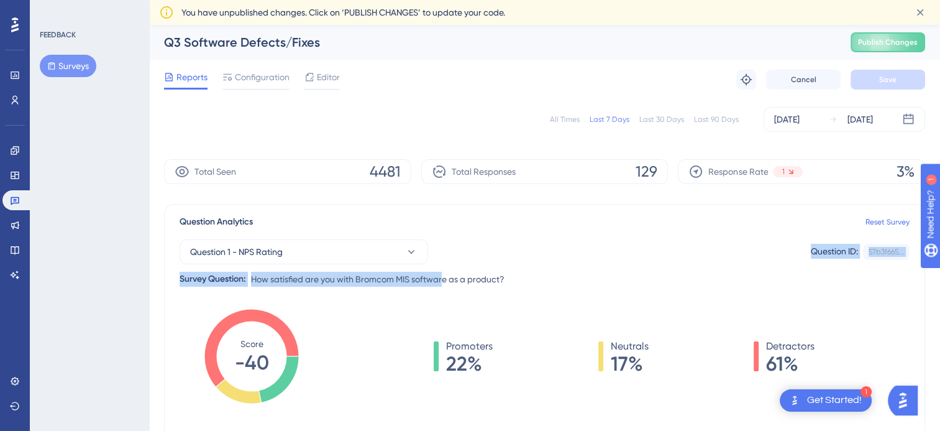
click at [229, 275] on div "Survey Question:" at bounding box center [213, 279] width 67 height 15
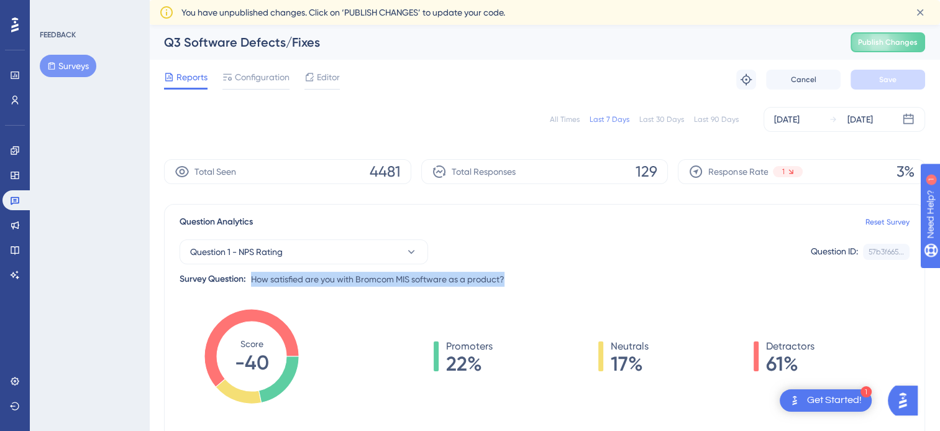
drag, startPoint x: 248, startPoint y: 280, endPoint x: 516, endPoint y: 281, distance: 267.9
click at [516, 281] on div "Question 1 - NPS Rating Question ID: 57b3f665... Copy Survey Question: How sati…" at bounding box center [545, 257] width 730 height 57
copy div "How satisfied are you with Bromcom MIS software as a product?"
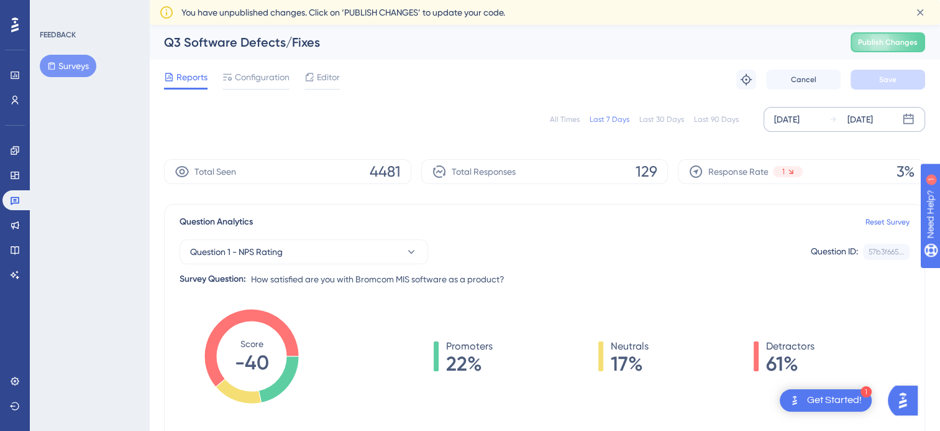
click at [800, 122] on div "[DATE]" at bounding box center [786, 119] width 25 height 15
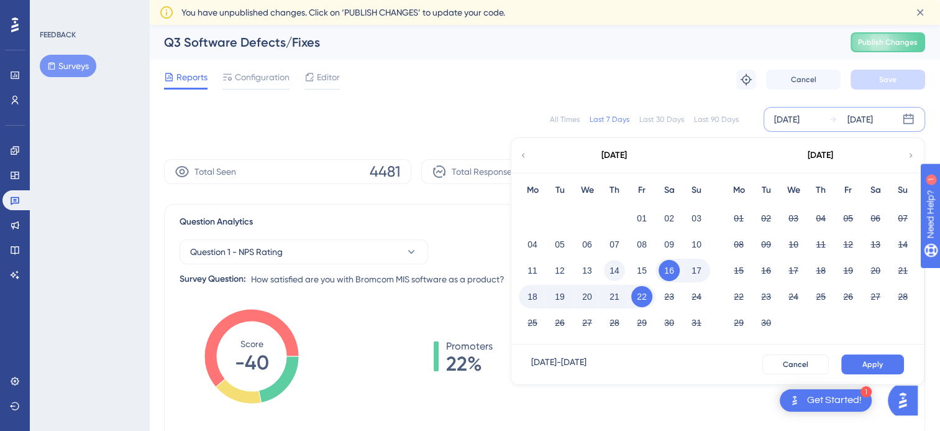
click at [615, 270] on button "14" at bounding box center [614, 270] width 21 height 21
click at [615, 294] on button "21" at bounding box center [614, 296] width 21 height 21
click at [888, 356] on button "Apply" at bounding box center [873, 364] width 63 height 20
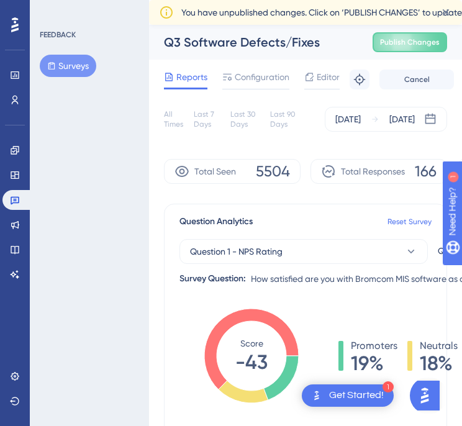
click at [227, 305] on div "Question Analytics Reset Survey Question 1 - NPS Rating Question ID: 57b3f665..…" at bounding box center [305, 322] width 283 height 236
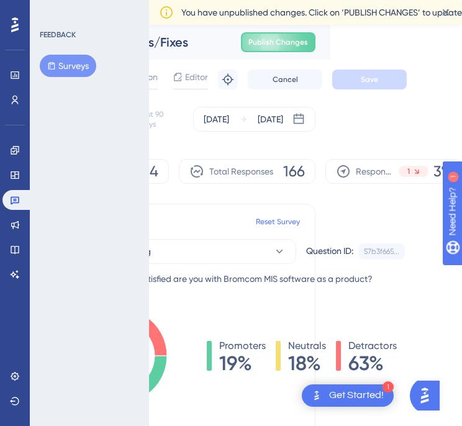
scroll to position [0, 9]
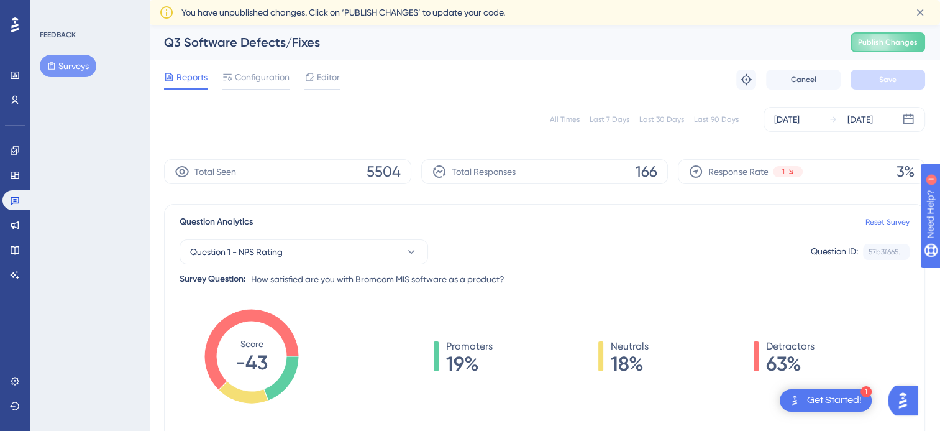
click at [561, 123] on div "All Times" at bounding box center [565, 119] width 30 height 10
click at [77, 75] on button "Surveys" at bounding box center [68, 66] width 57 height 22
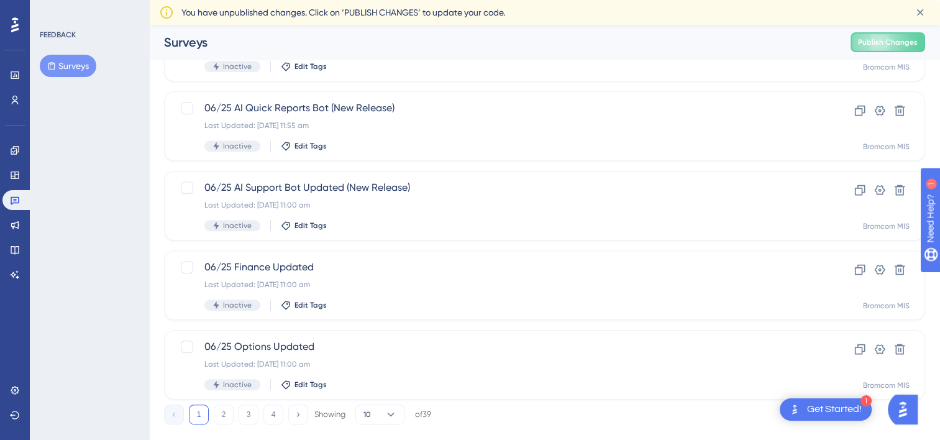
scroll to position [525, 0]
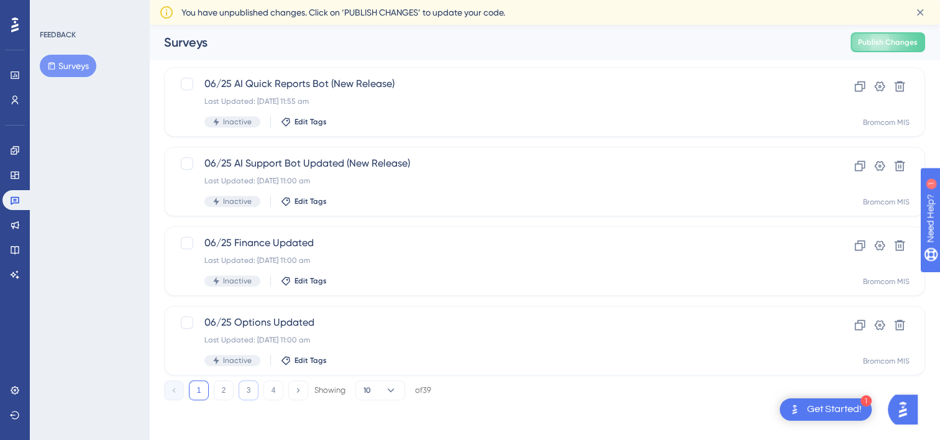
click at [256, 388] on button "3" at bounding box center [249, 390] width 20 height 20
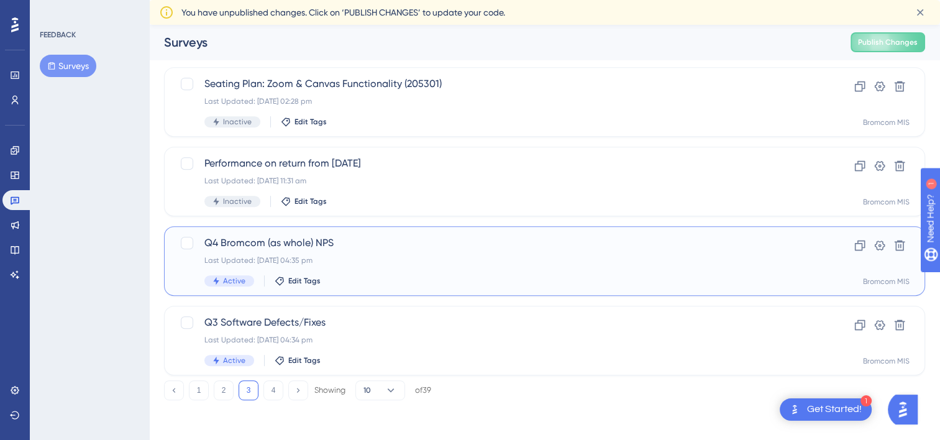
click at [268, 249] on span "Q4 Bromcom (as whole) NPS" at bounding box center [494, 243] width 581 height 15
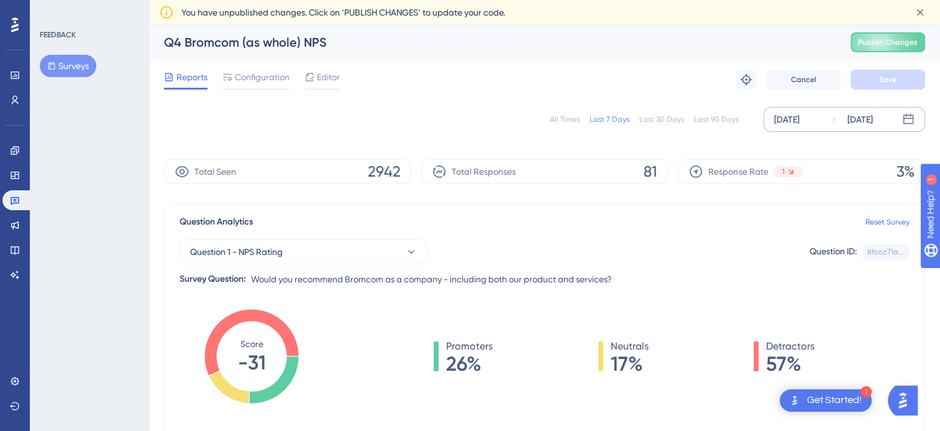
click at [791, 125] on div "[DATE]" at bounding box center [786, 119] width 25 height 15
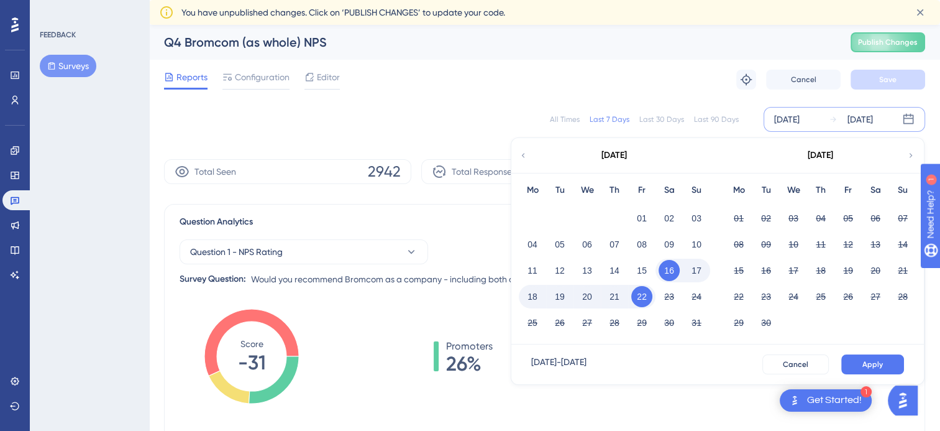
click at [615, 293] on button "21" at bounding box center [614, 296] width 21 height 21
click at [878, 361] on span "Apply" at bounding box center [873, 364] width 21 height 10
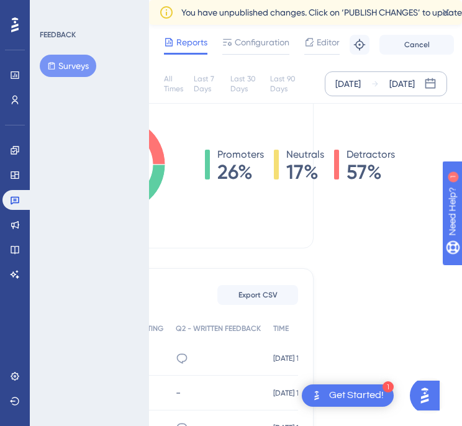
scroll to position [186, 137]
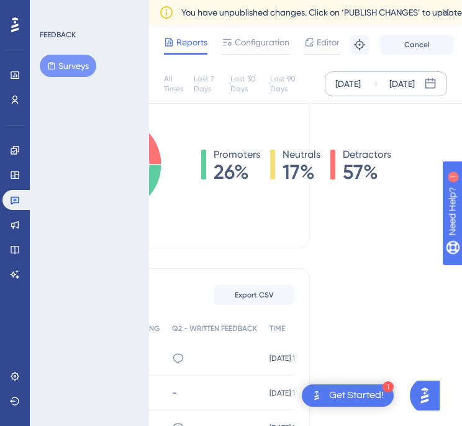
click at [174, 83] on div "All Times" at bounding box center [174, 84] width 20 height 20
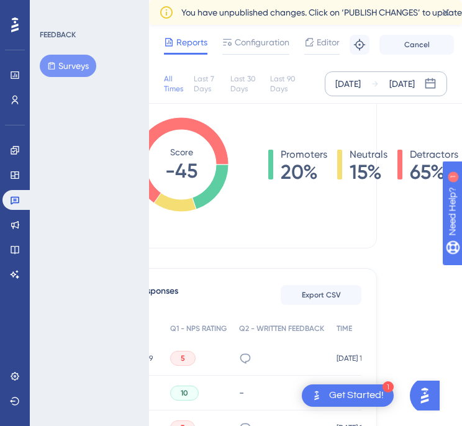
scroll to position [186, 67]
